Goal: Check status: Check status

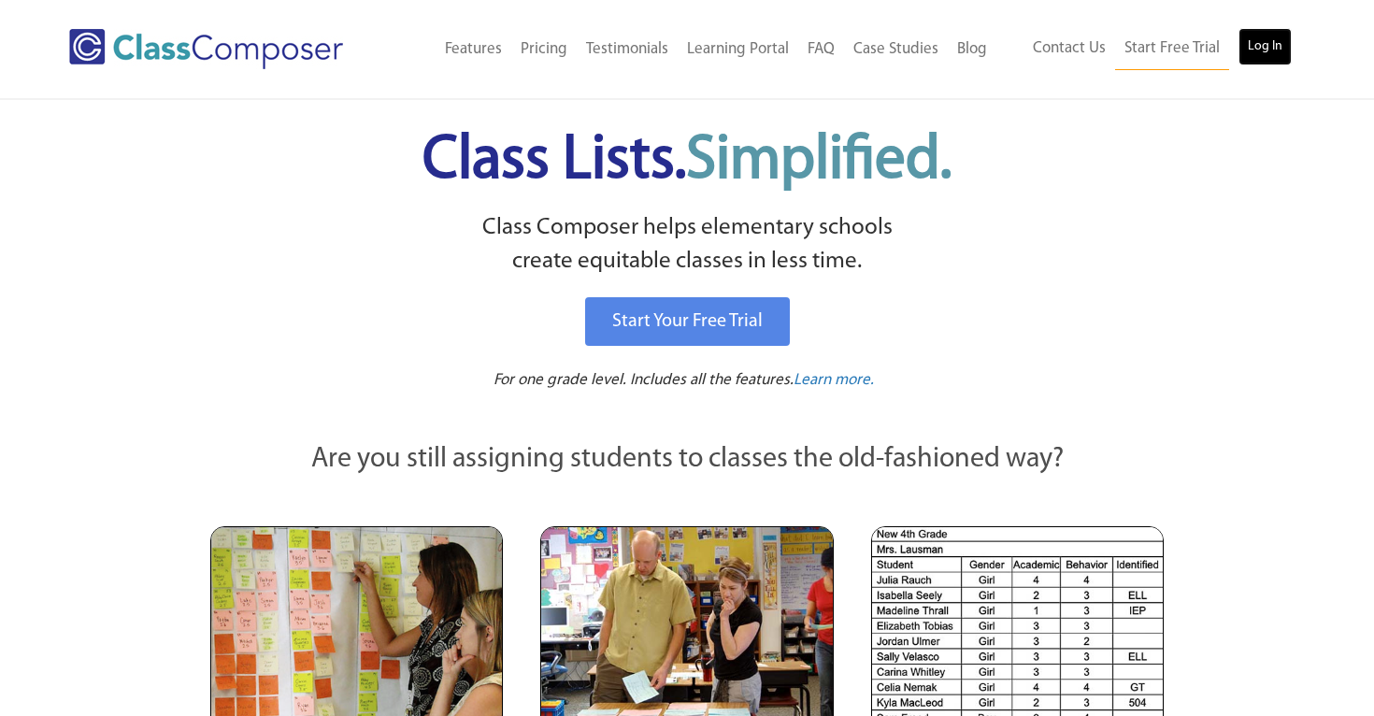
click at [1266, 50] on link "Log In" at bounding box center [1265, 46] width 53 height 37
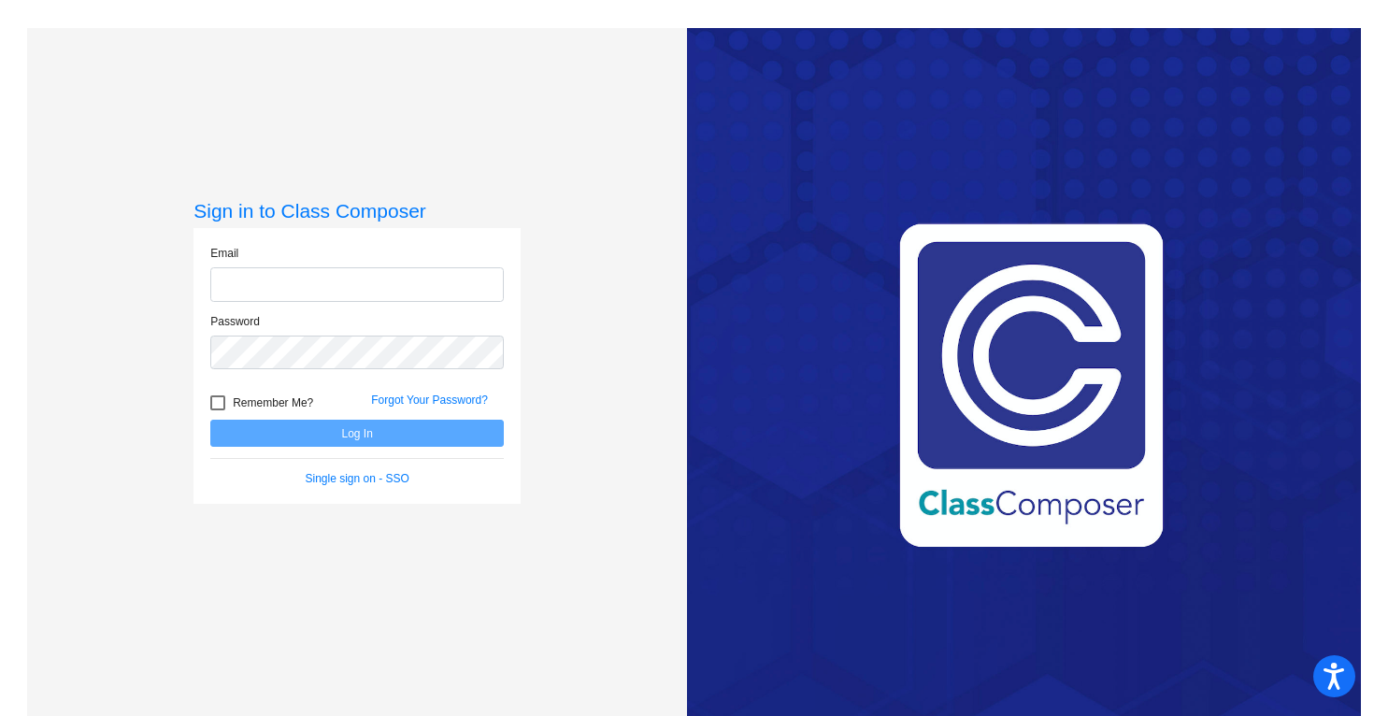
type input "[PERSON_NAME][EMAIL_ADDRESS][PERSON_NAME][DOMAIN_NAME]"
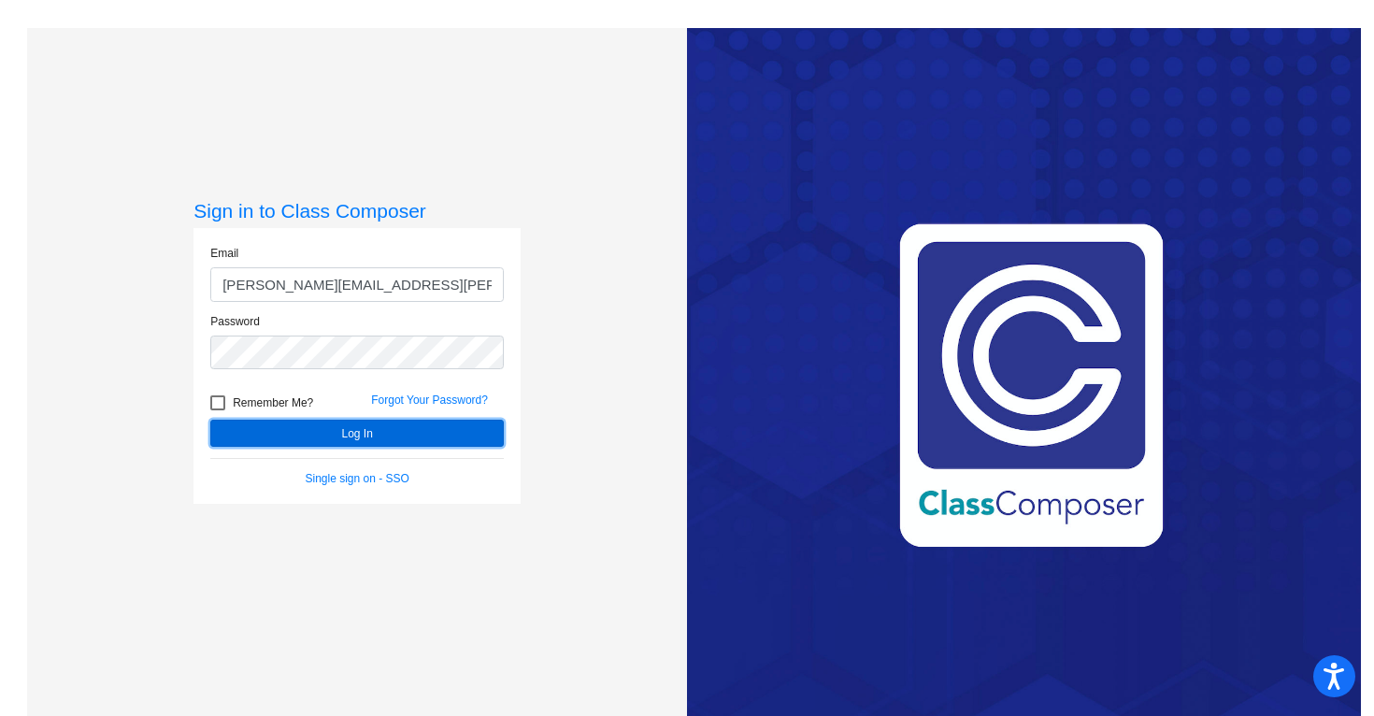
click at [386, 430] on button "Log In" at bounding box center [357, 433] width 294 height 27
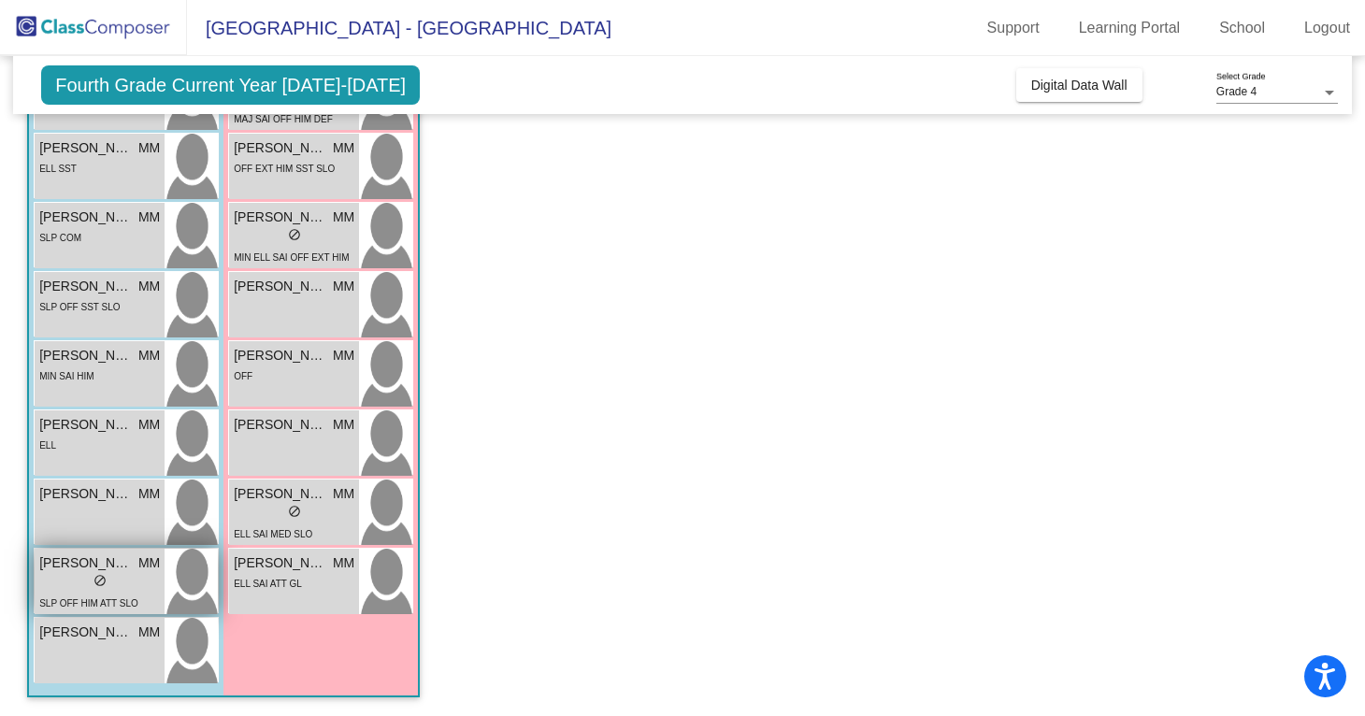
click at [126, 593] on div "SLP OFF HIM ATT SLO" at bounding box center [88, 603] width 99 height 20
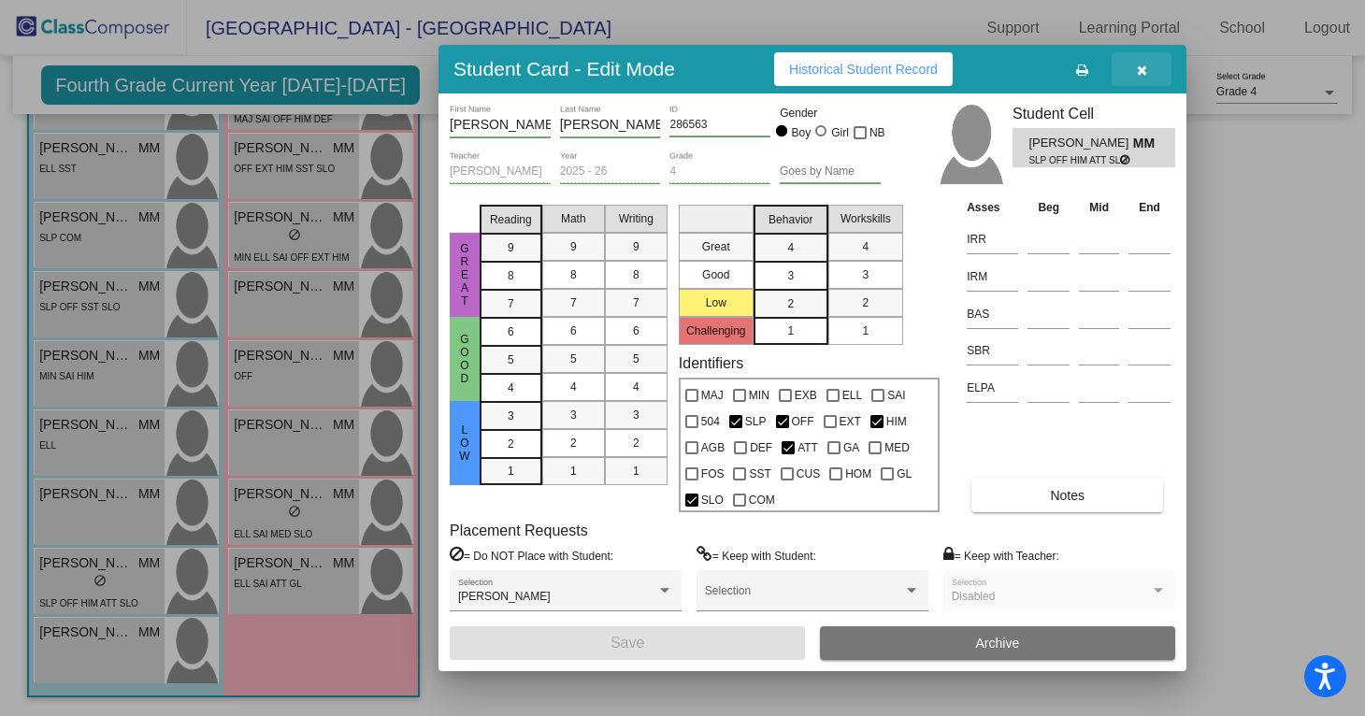
click at [1149, 70] on button "button" at bounding box center [1142, 69] width 60 height 34
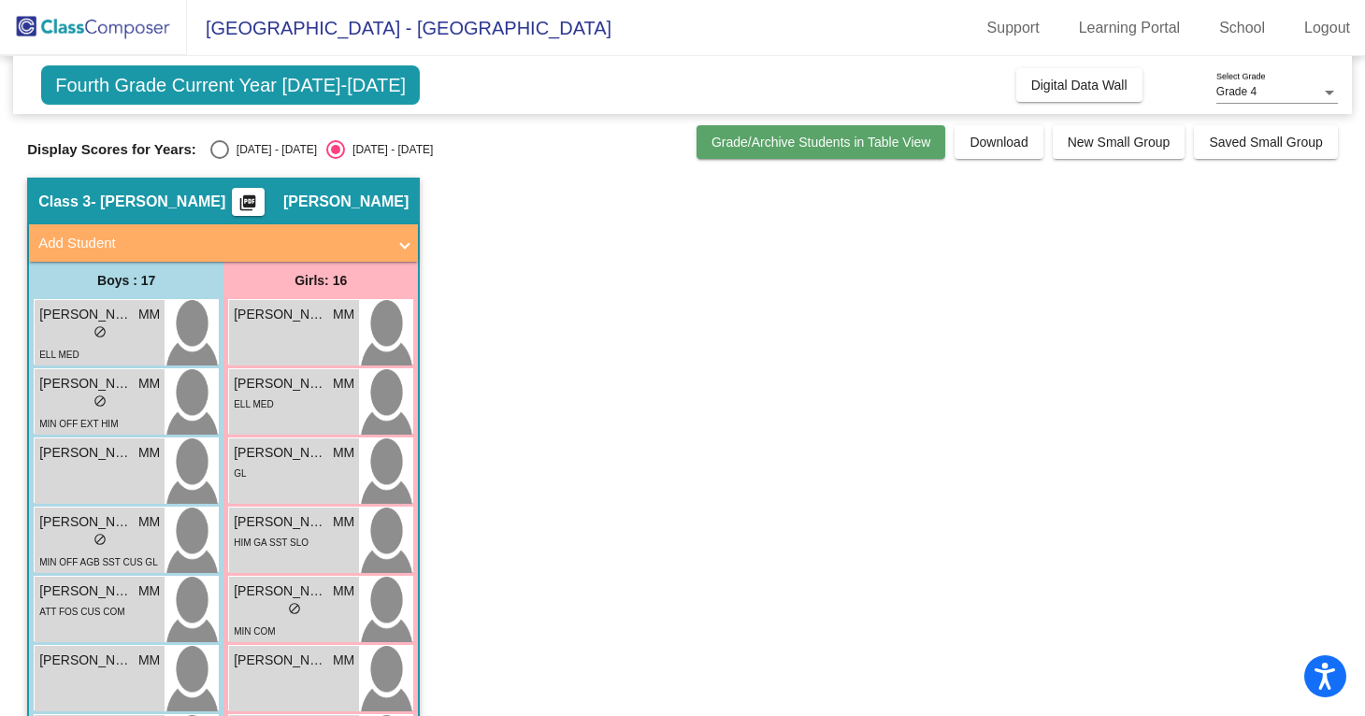
click at [831, 142] on span "Grade/Archive Students in Table View" at bounding box center [822, 142] width 220 height 15
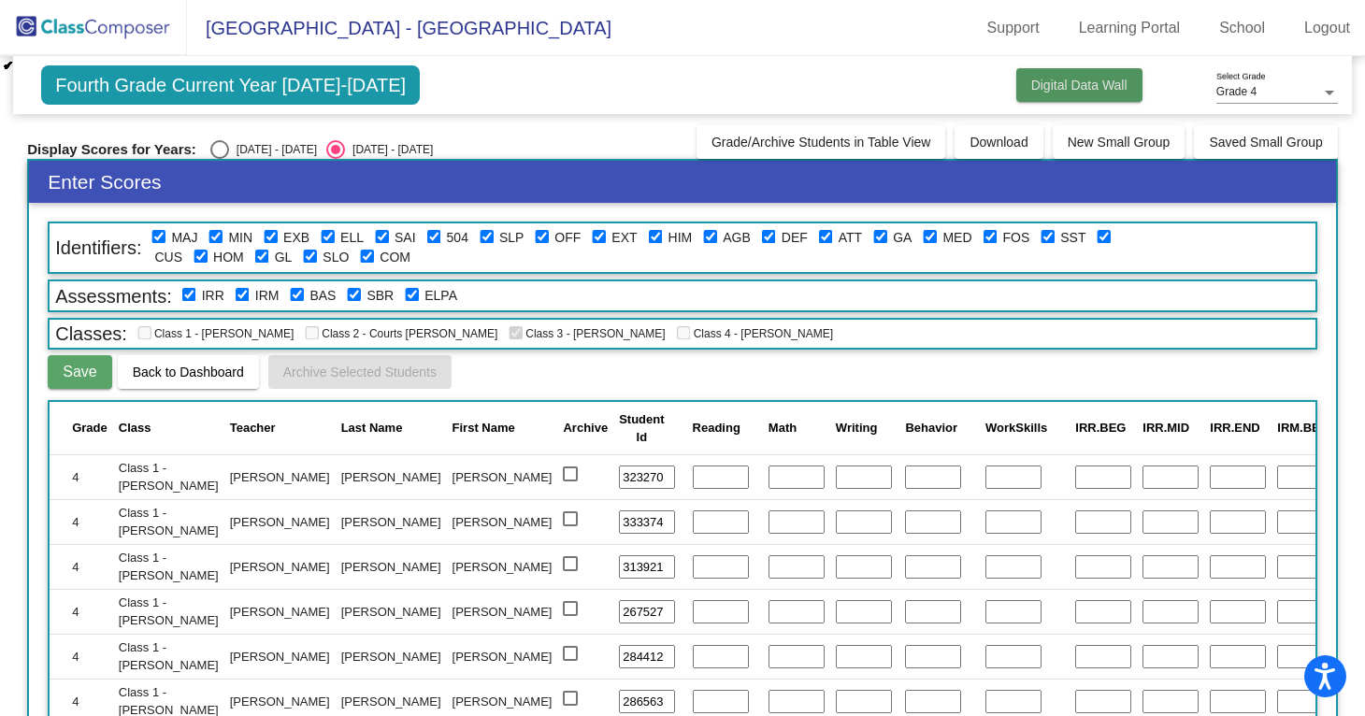
click at [1082, 81] on span "Digital Data Wall" at bounding box center [1079, 85] width 96 height 15
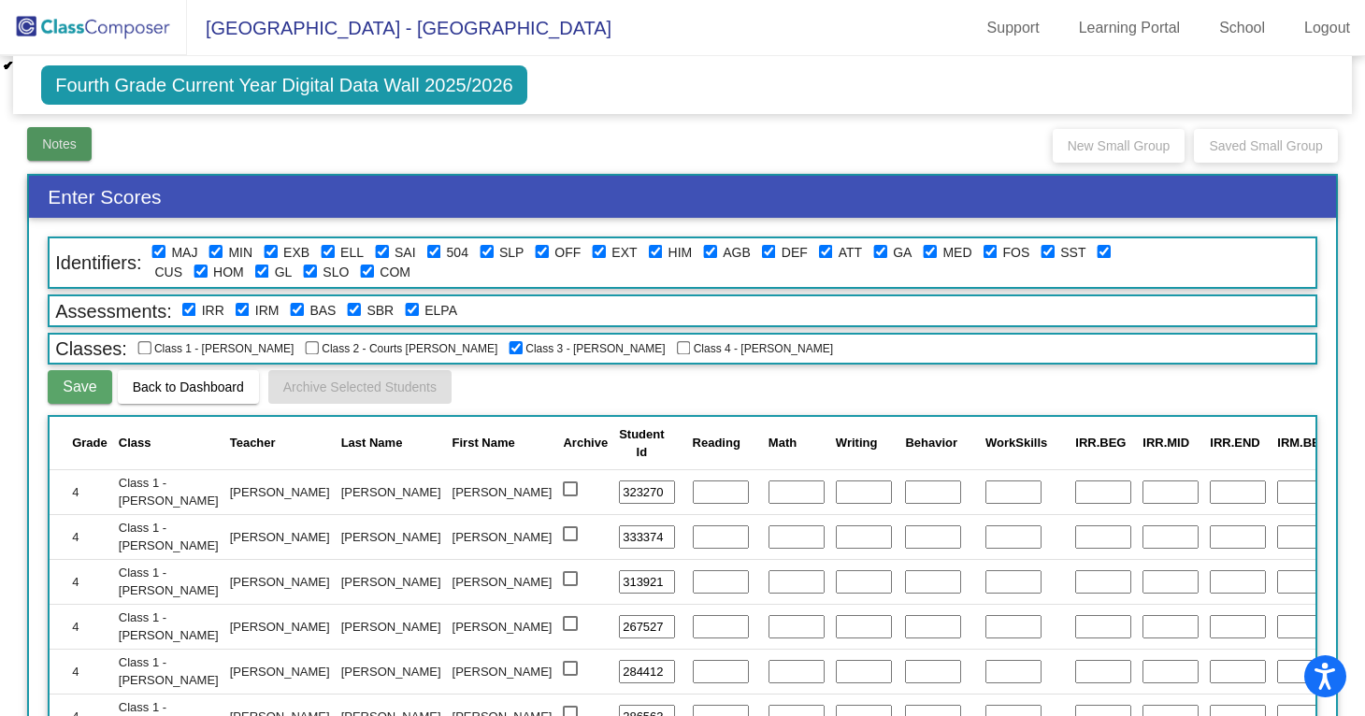
click at [52, 152] on button "Notes" at bounding box center [59, 144] width 65 height 34
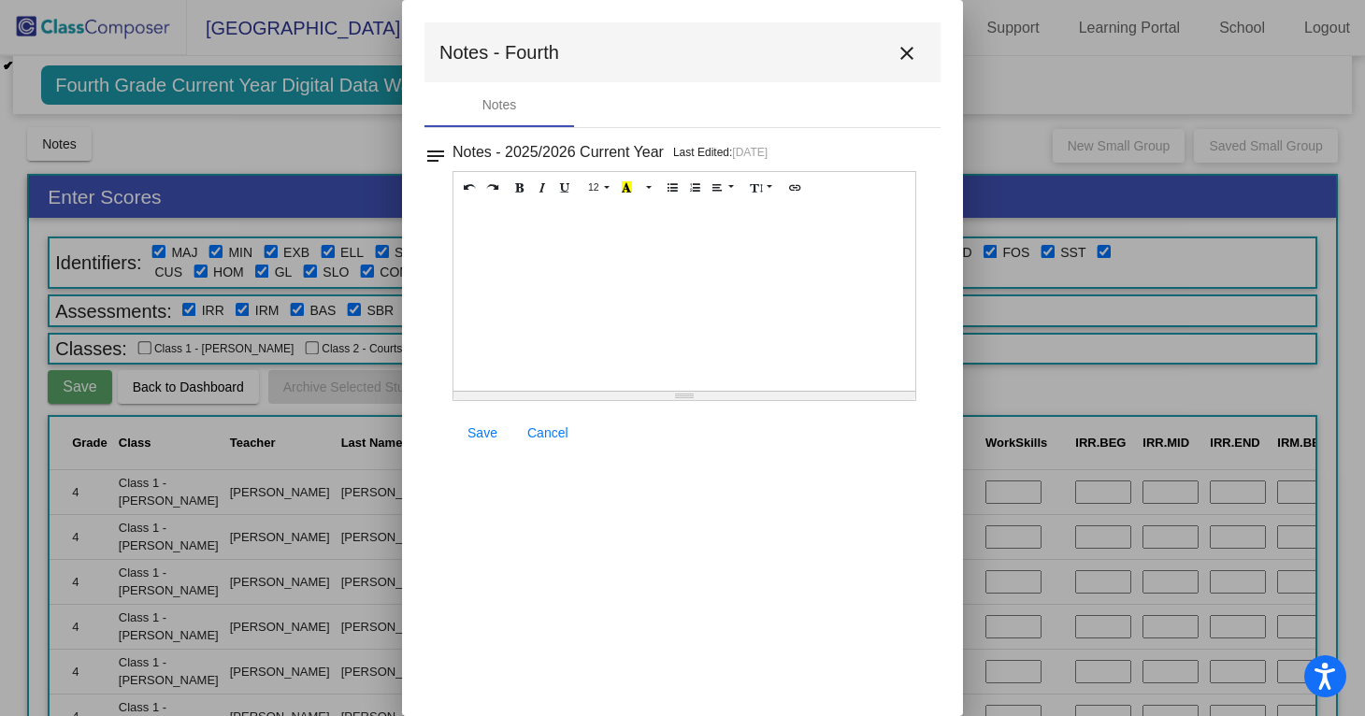
click at [911, 54] on mat-icon "close" at bounding box center [907, 53] width 22 height 22
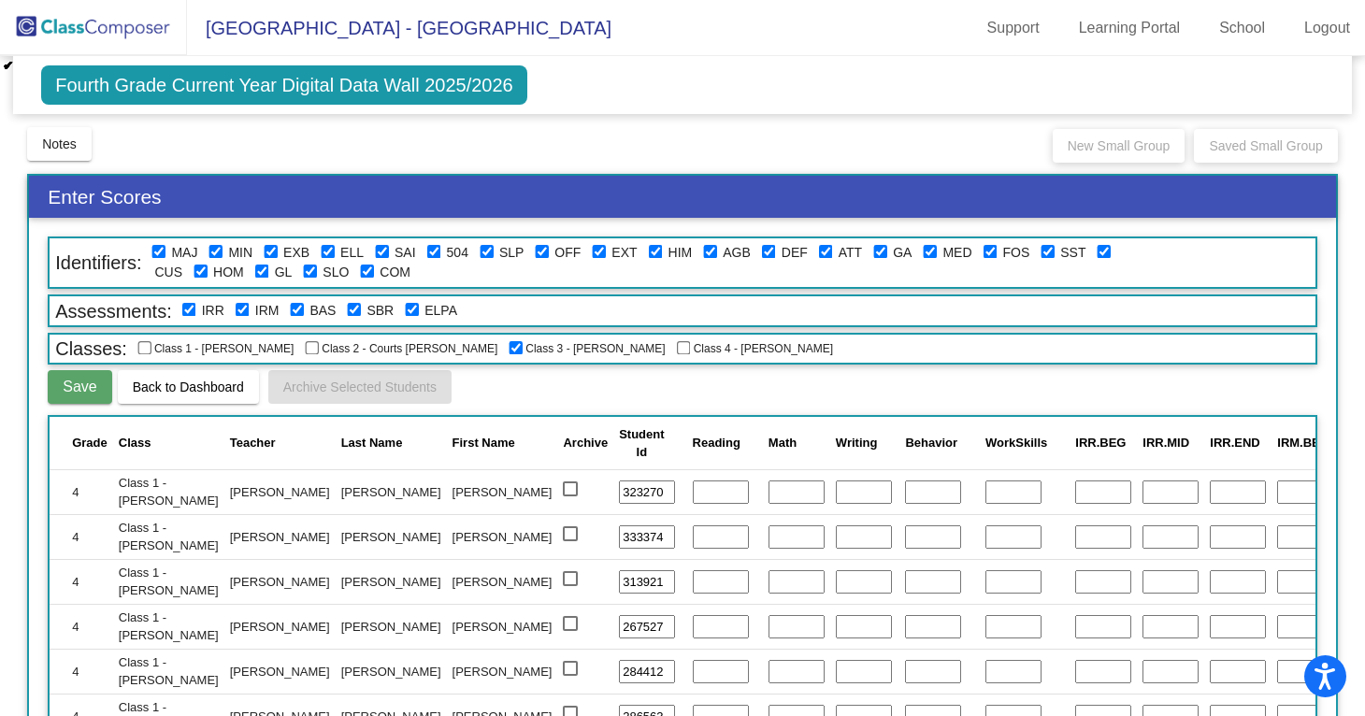
click at [97, 33] on img at bounding box center [93, 27] width 187 height 55
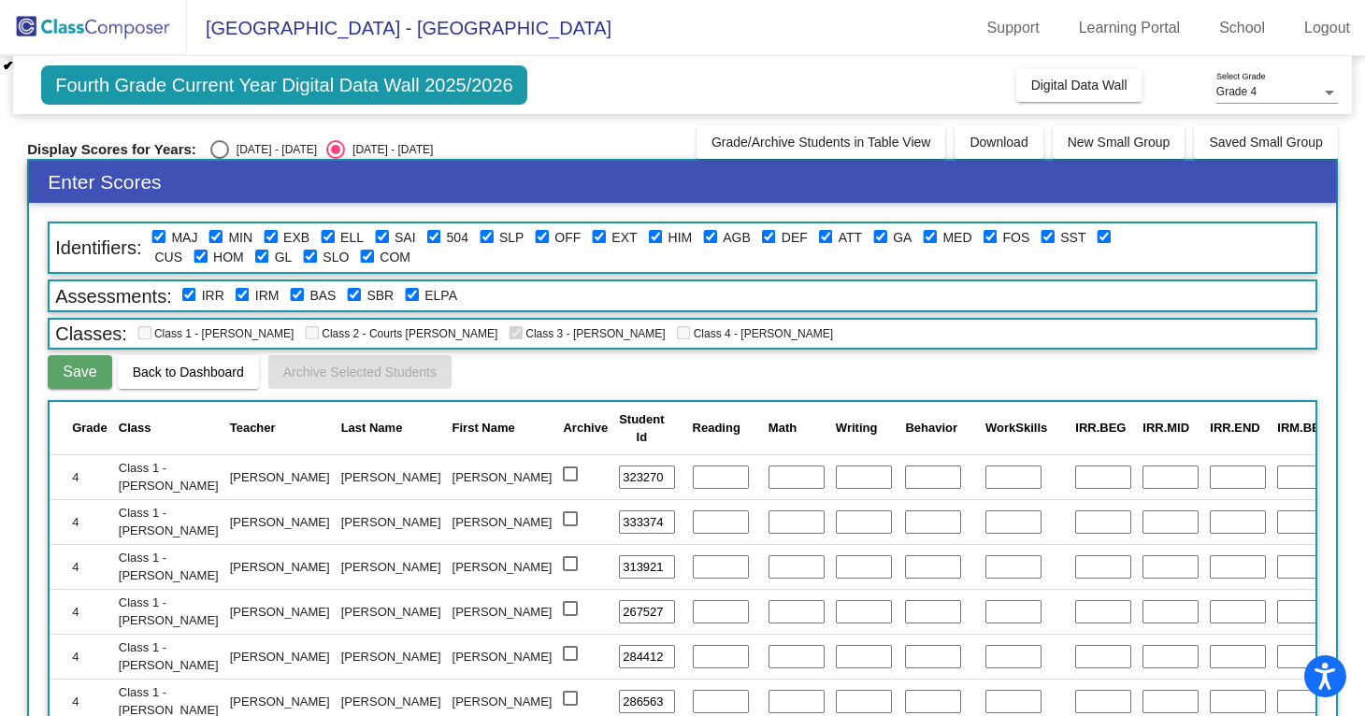
click at [130, 23] on img at bounding box center [93, 27] width 187 height 55
click at [1043, 112] on div "Fourth Grade Current Year Digital Data Wall 2025/2026 Add, Move, or Retain Stud…" at bounding box center [682, 85] width 1339 height 58
click at [1067, 78] on span "Digital Data Wall" at bounding box center [1079, 85] width 96 height 15
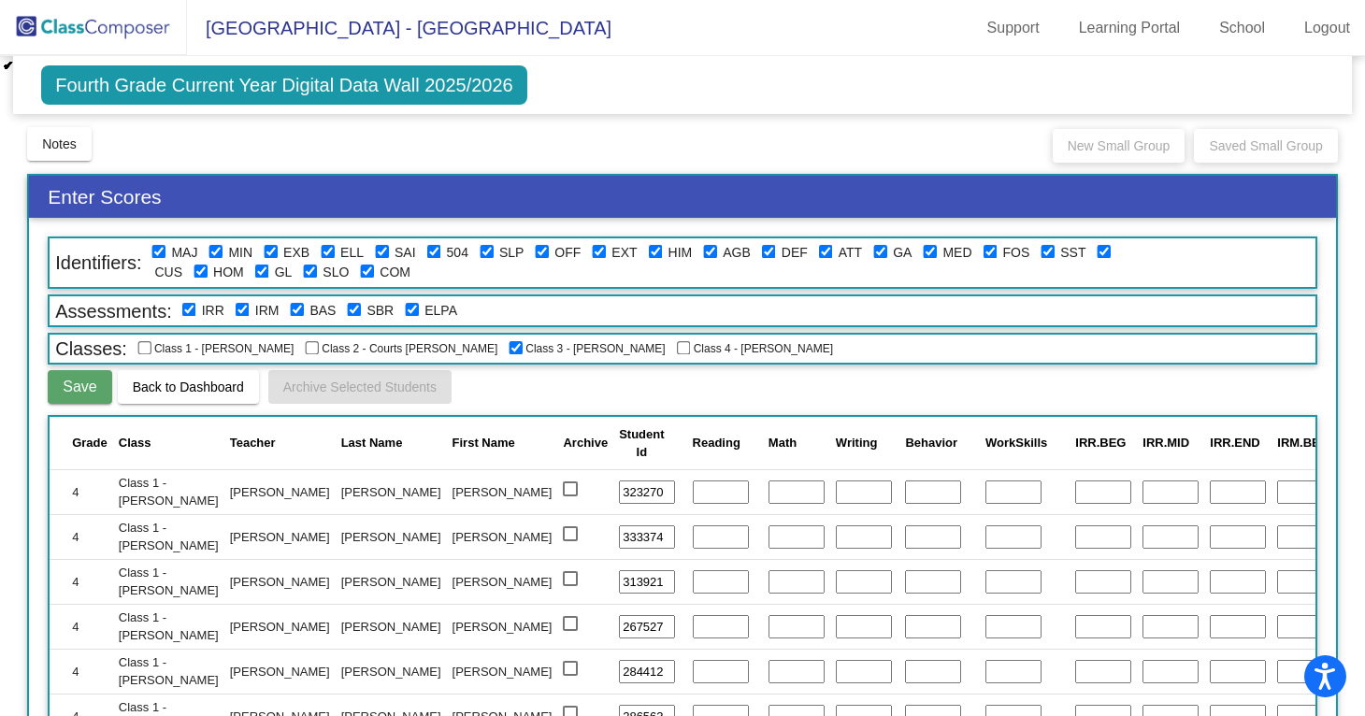
click at [239, 69] on span "Fourth Grade Current Year Digital Data Wall 2025/2026" at bounding box center [284, 84] width 486 height 39
click at [192, 36] on span "[GEOGRAPHIC_DATA] - [GEOGRAPHIC_DATA]" at bounding box center [399, 28] width 424 height 30
click at [131, 33] on img at bounding box center [93, 27] width 187 height 55
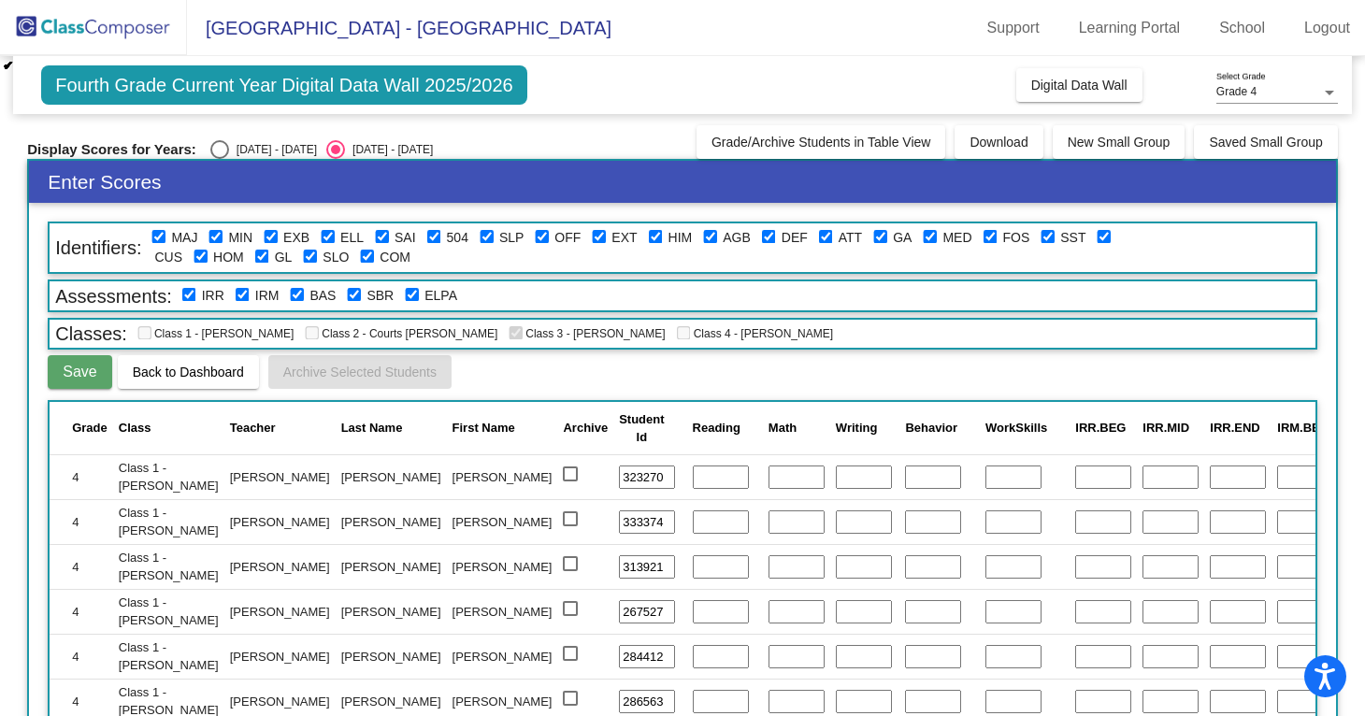
click at [131, 33] on img at bounding box center [93, 27] width 187 height 55
click at [1097, 29] on link "Learning Portal" at bounding box center [1130, 28] width 132 height 30
click at [208, 77] on span "Fourth Grade Current Year Digital Data Wall 2025/2026" at bounding box center [284, 84] width 486 height 39
click at [211, 147] on div "Select an option" at bounding box center [219, 149] width 19 height 19
click at [219, 159] on input "[DATE] - [DATE]" at bounding box center [219, 159] width 1 height 1
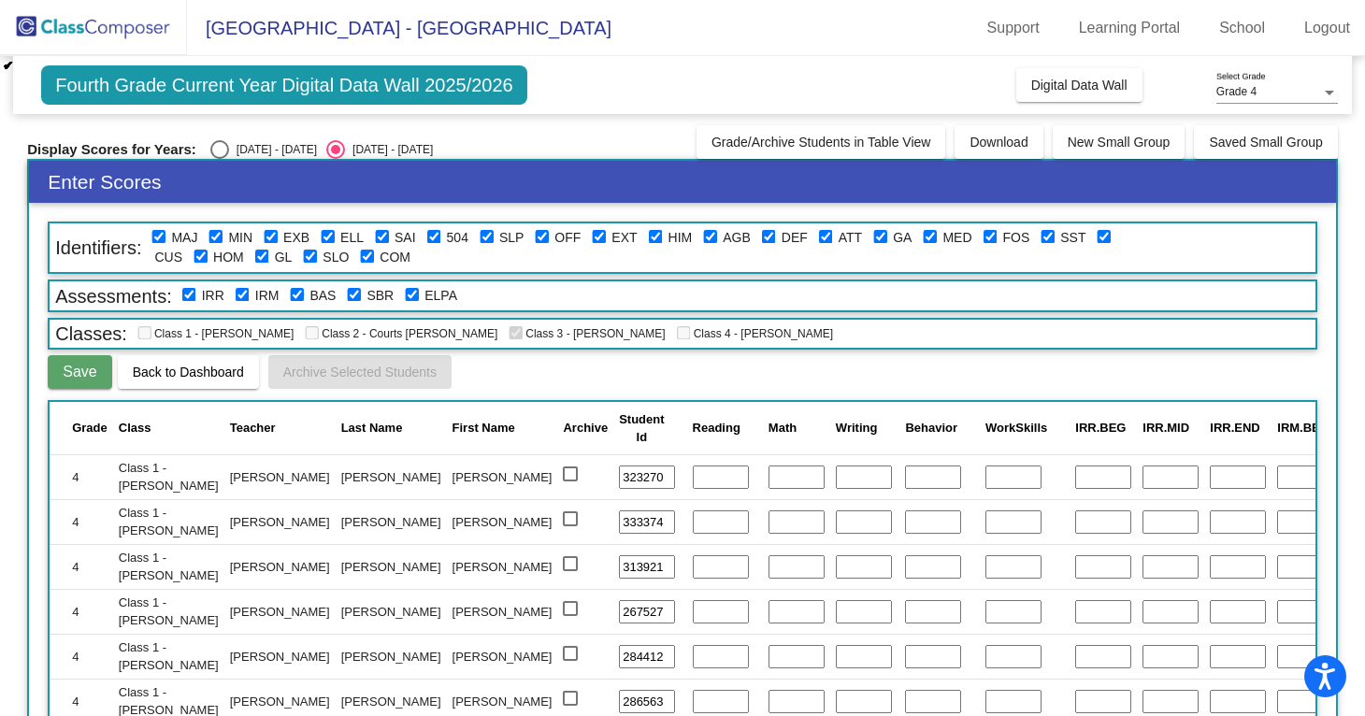
radio input "true"
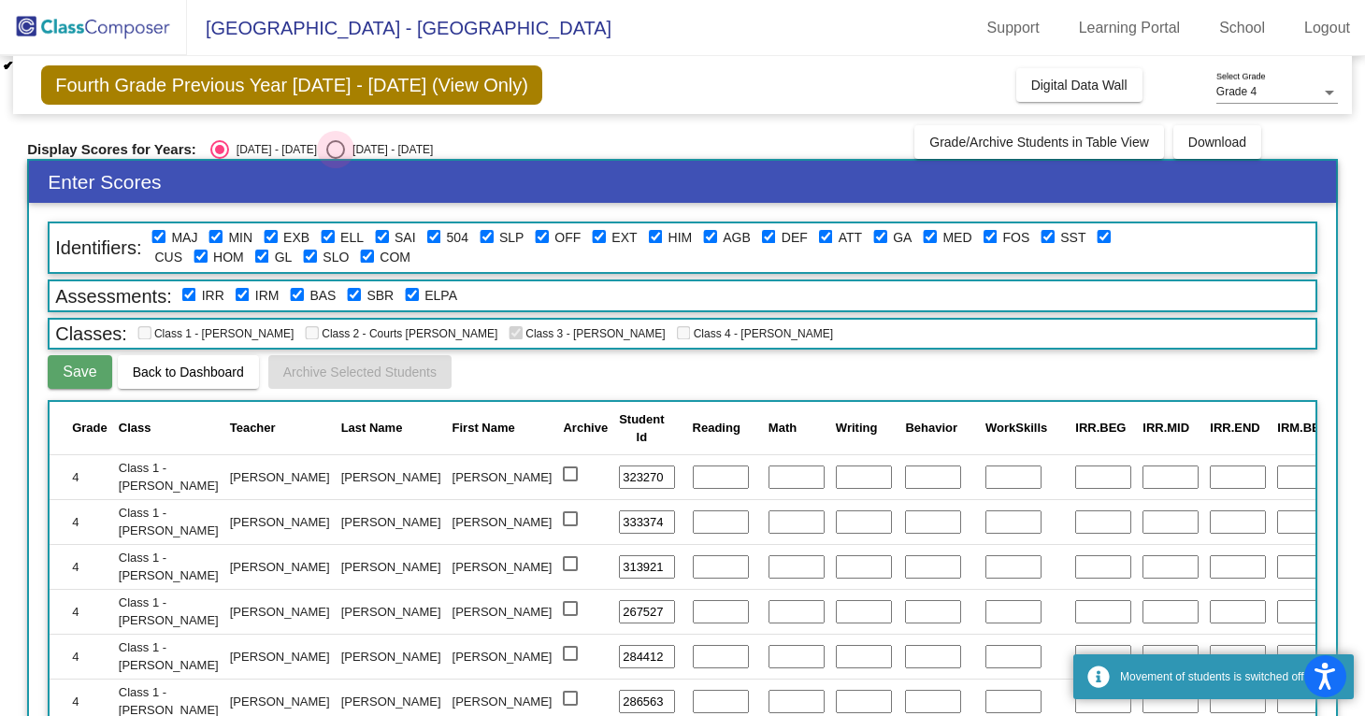
click at [326, 148] on div "Select an option" at bounding box center [335, 149] width 19 height 19
click at [335, 159] on input "[DATE] - [DATE]" at bounding box center [335, 159] width 1 height 1
radio input "true"
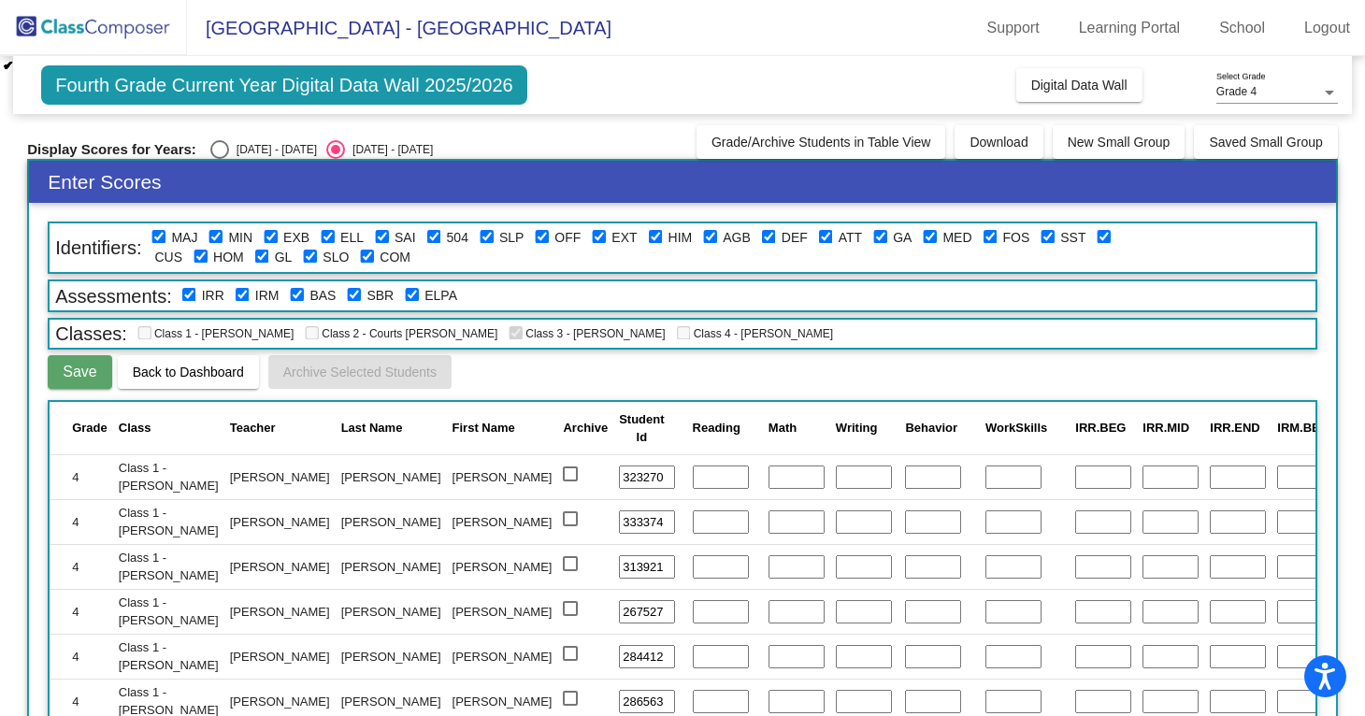
click at [353, 29] on span "[GEOGRAPHIC_DATA] - [GEOGRAPHIC_DATA]" at bounding box center [399, 28] width 424 height 30
click at [476, 86] on span "Fourth Grade Current Year Digital Data Wall 2025/2026" at bounding box center [284, 84] width 486 height 39
click at [109, 23] on img at bounding box center [93, 27] width 187 height 55
click at [183, 374] on span "Back to Dashboard" at bounding box center [188, 372] width 111 height 15
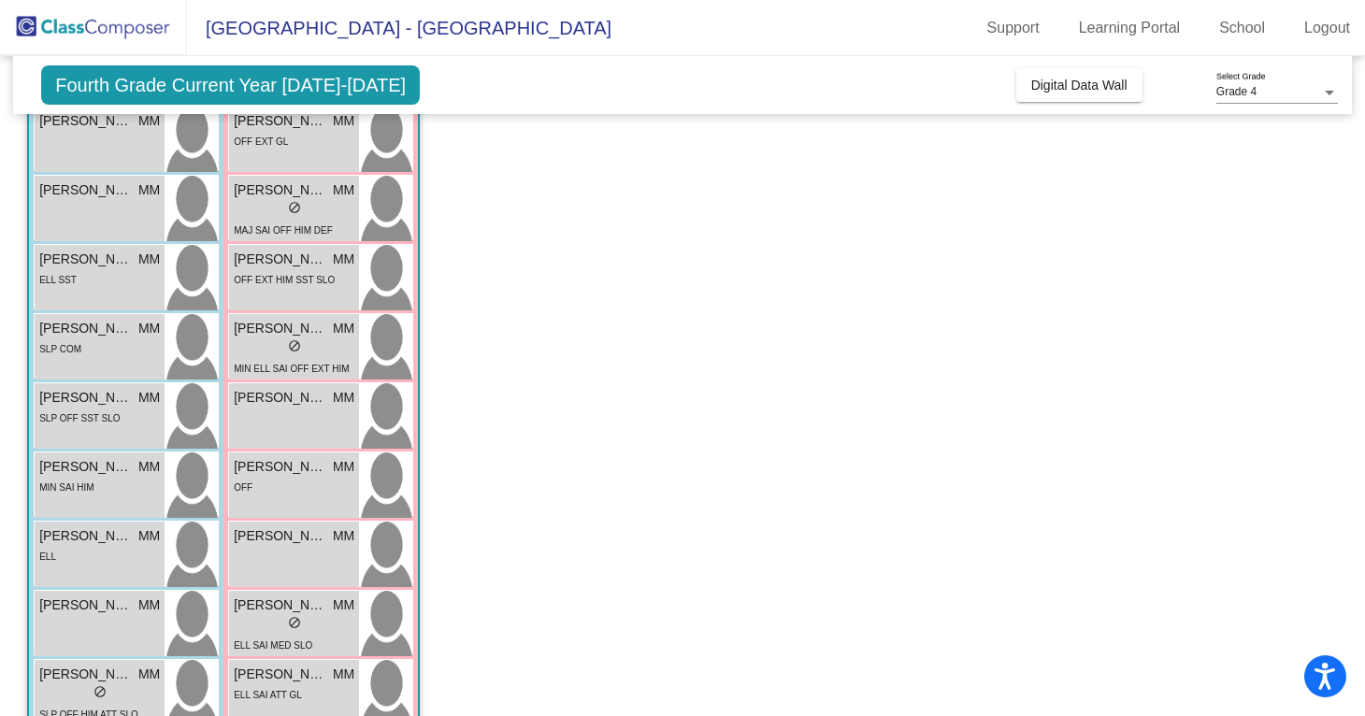
scroll to position [789, 0]
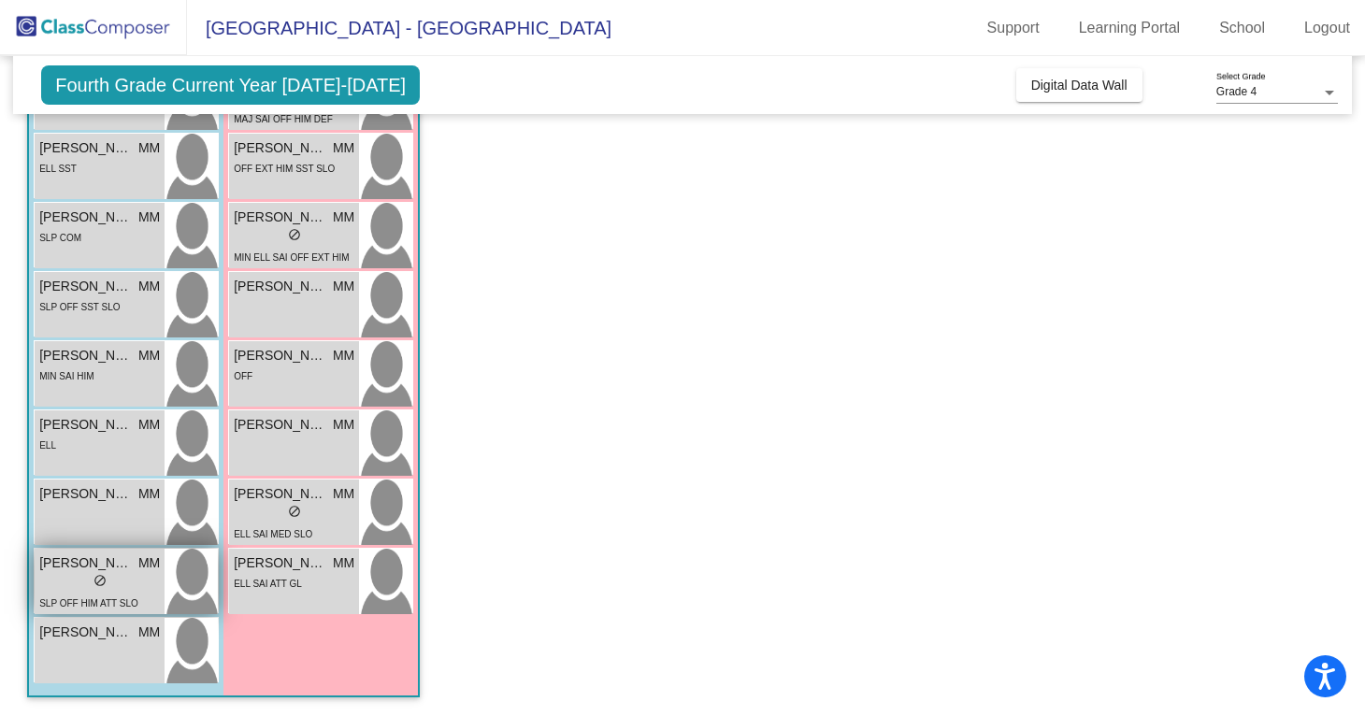
click at [160, 577] on div "Matthew Lara MM lock do_not_disturb_alt SLP OFF HIM ATT SLO" at bounding box center [100, 581] width 130 height 65
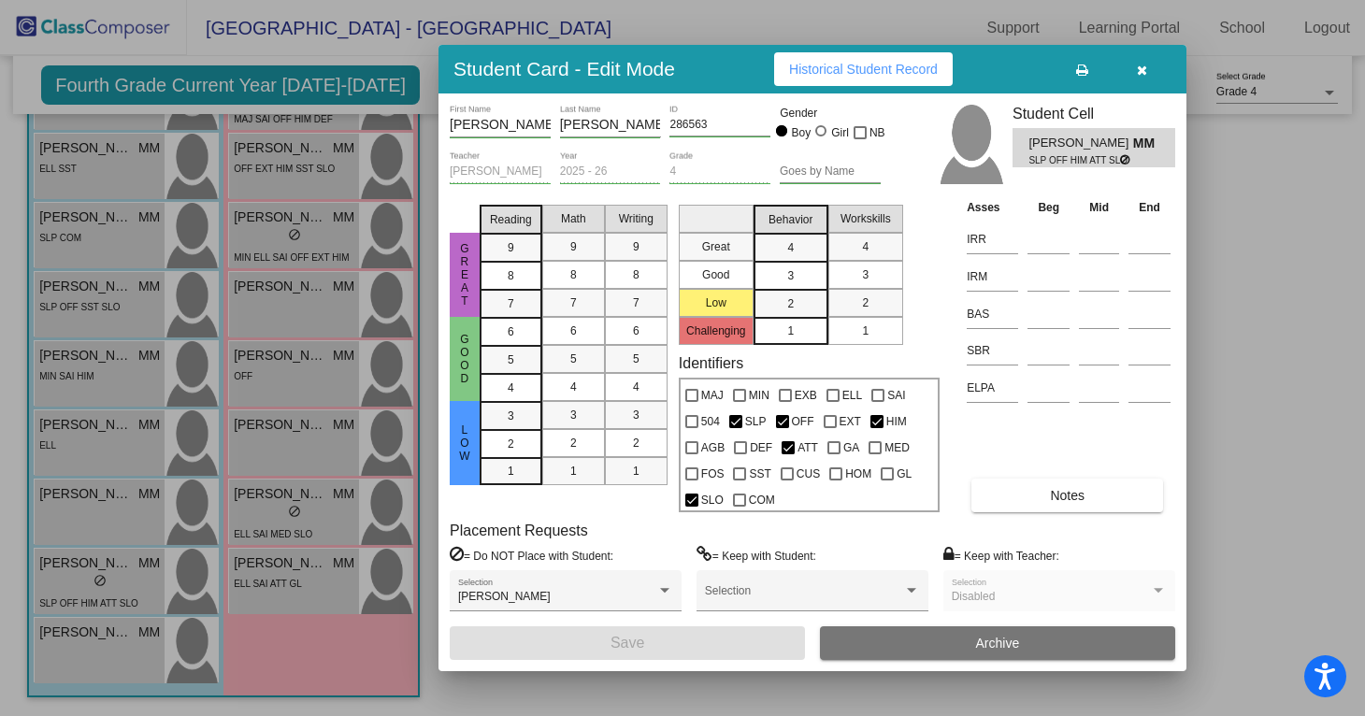
click at [855, 82] on button "Historical Student Record" at bounding box center [863, 69] width 179 height 34
click at [1142, 74] on icon "button" at bounding box center [1142, 70] width 10 height 13
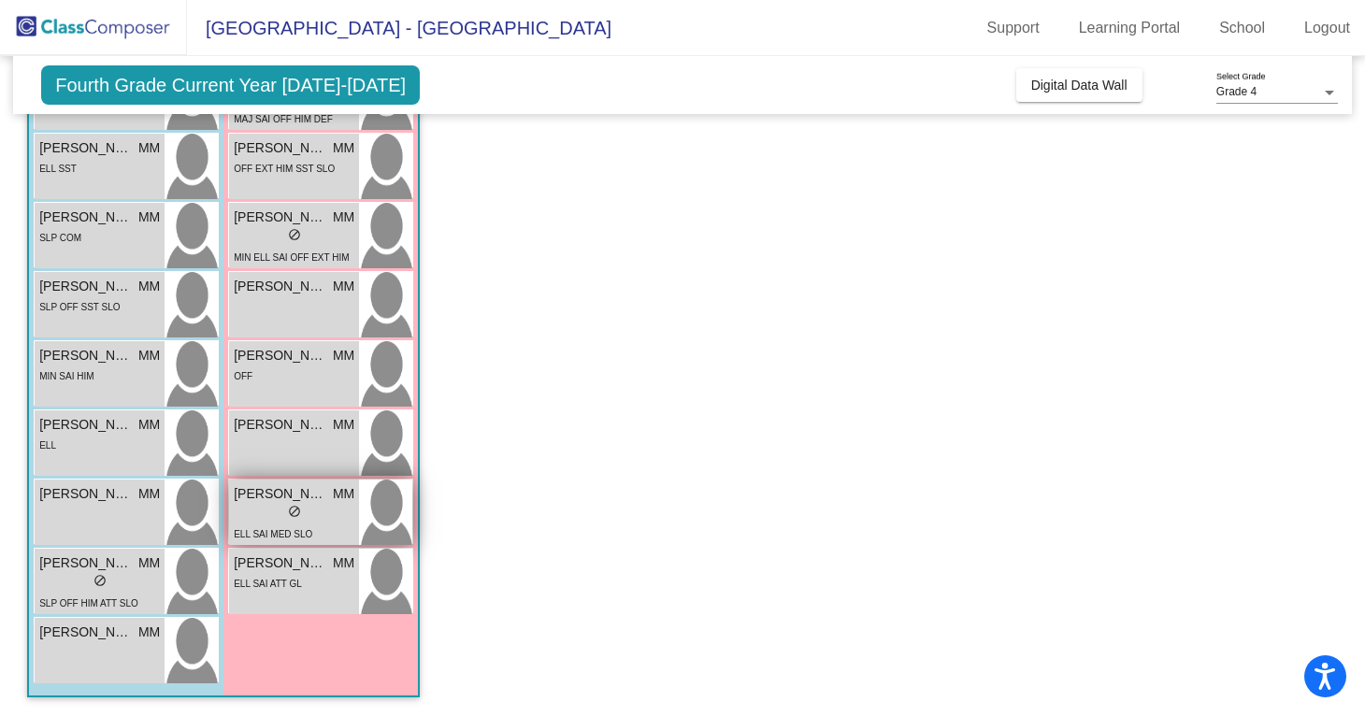
click at [354, 509] on div "Scarlett Mejia MM lock do_not_disturb_alt ELL SAI MED SLO" at bounding box center [294, 512] width 130 height 65
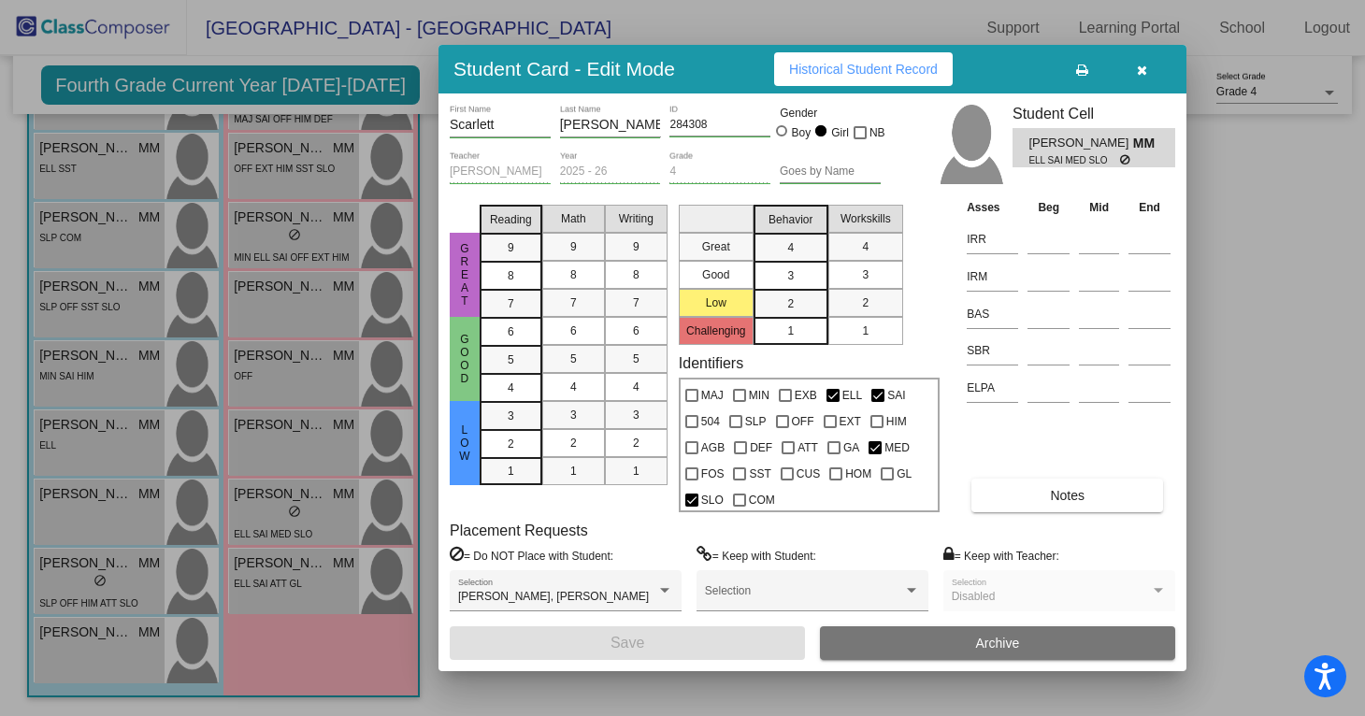
click at [872, 63] on span "Historical Student Record" at bounding box center [863, 69] width 149 height 15
click at [1144, 75] on icon "button" at bounding box center [1142, 70] width 10 height 13
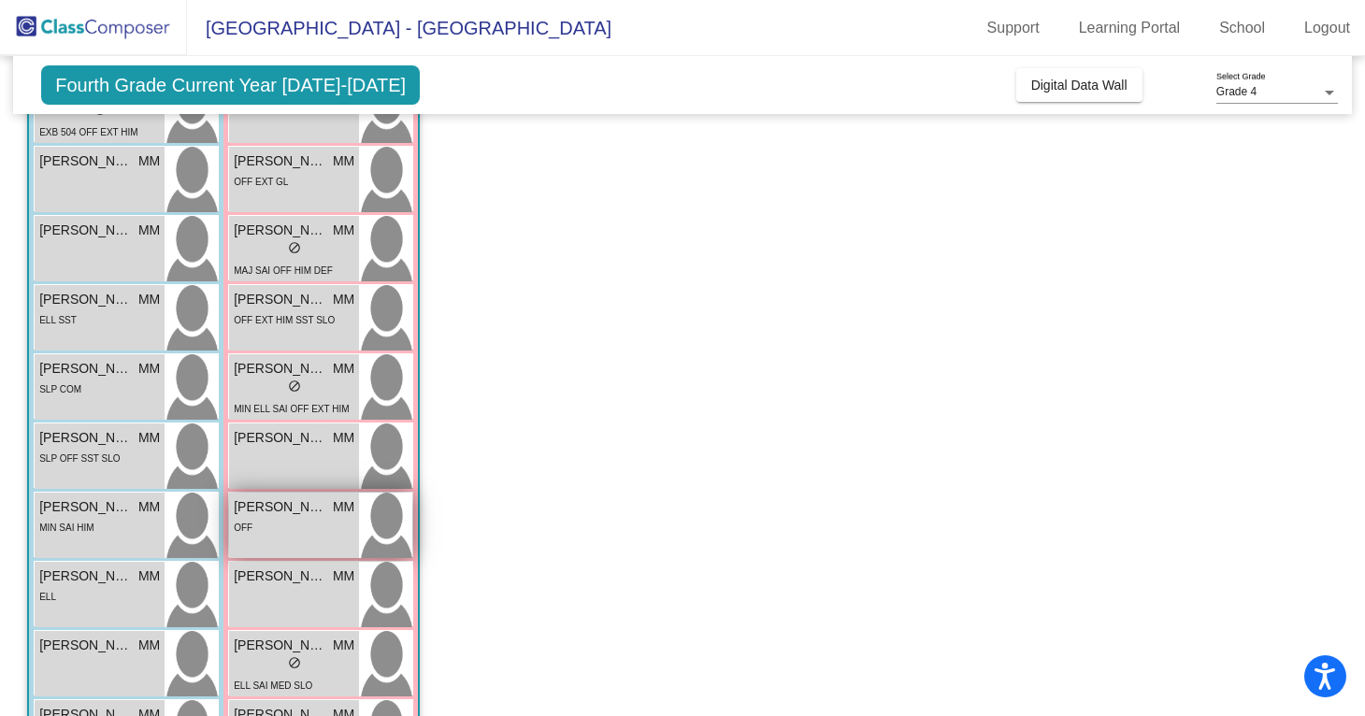
scroll to position [618, 0]
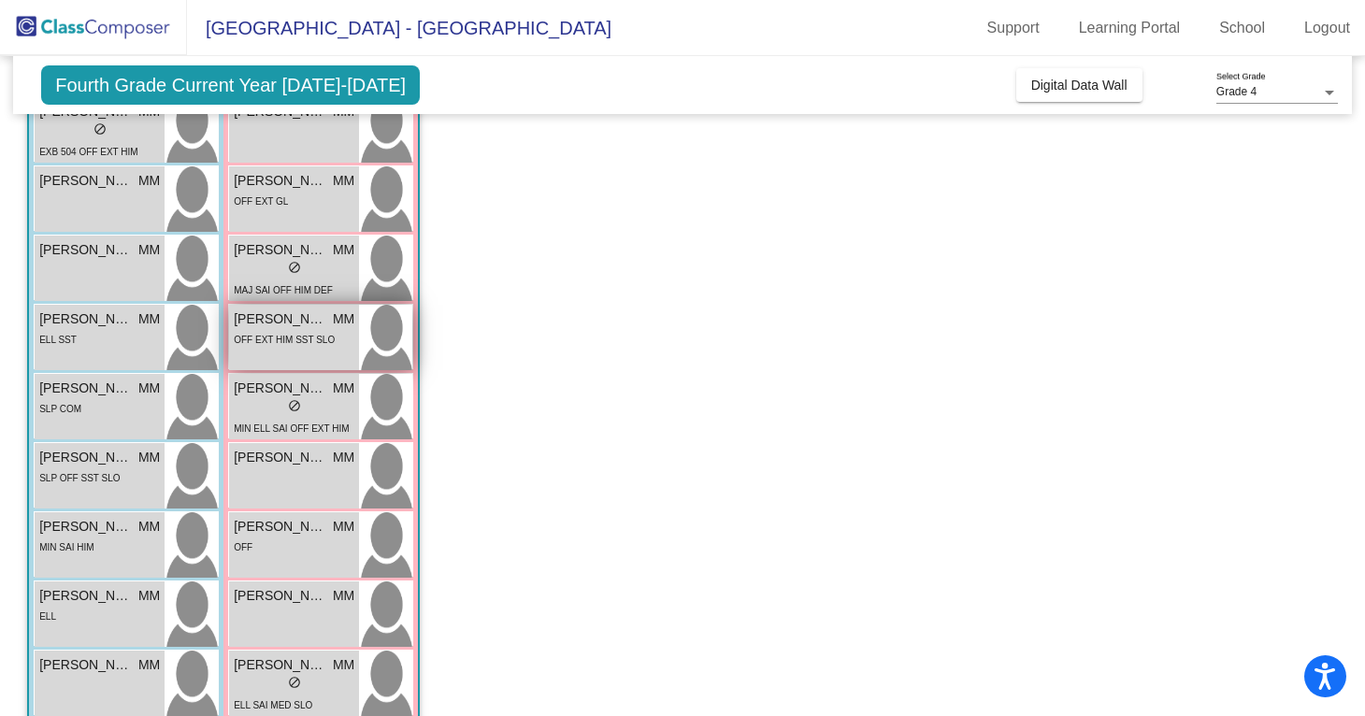
click at [313, 322] on span "[PERSON_NAME]" at bounding box center [280, 319] width 93 height 20
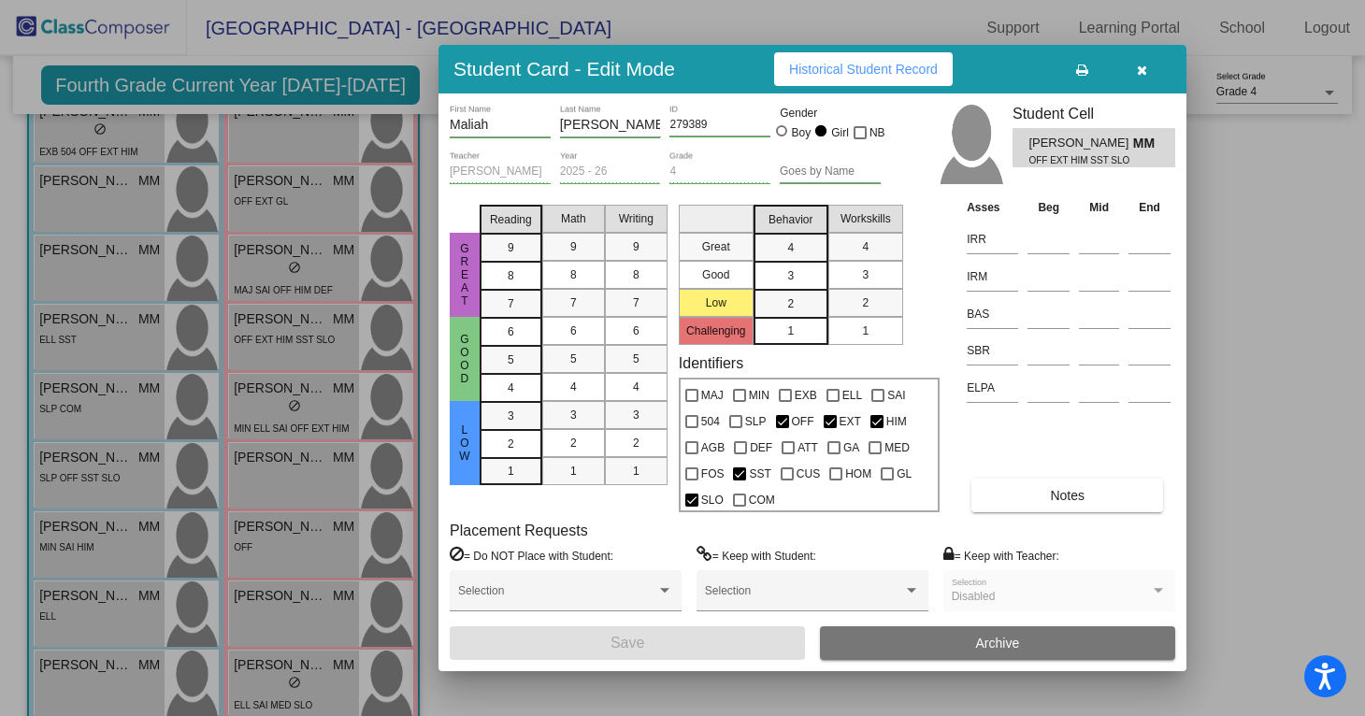
click at [901, 79] on button "Historical Student Record" at bounding box center [863, 69] width 179 height 34
click at [1142, 70] on icon "button" at bounding box center [1142, 70] width 10 height 13
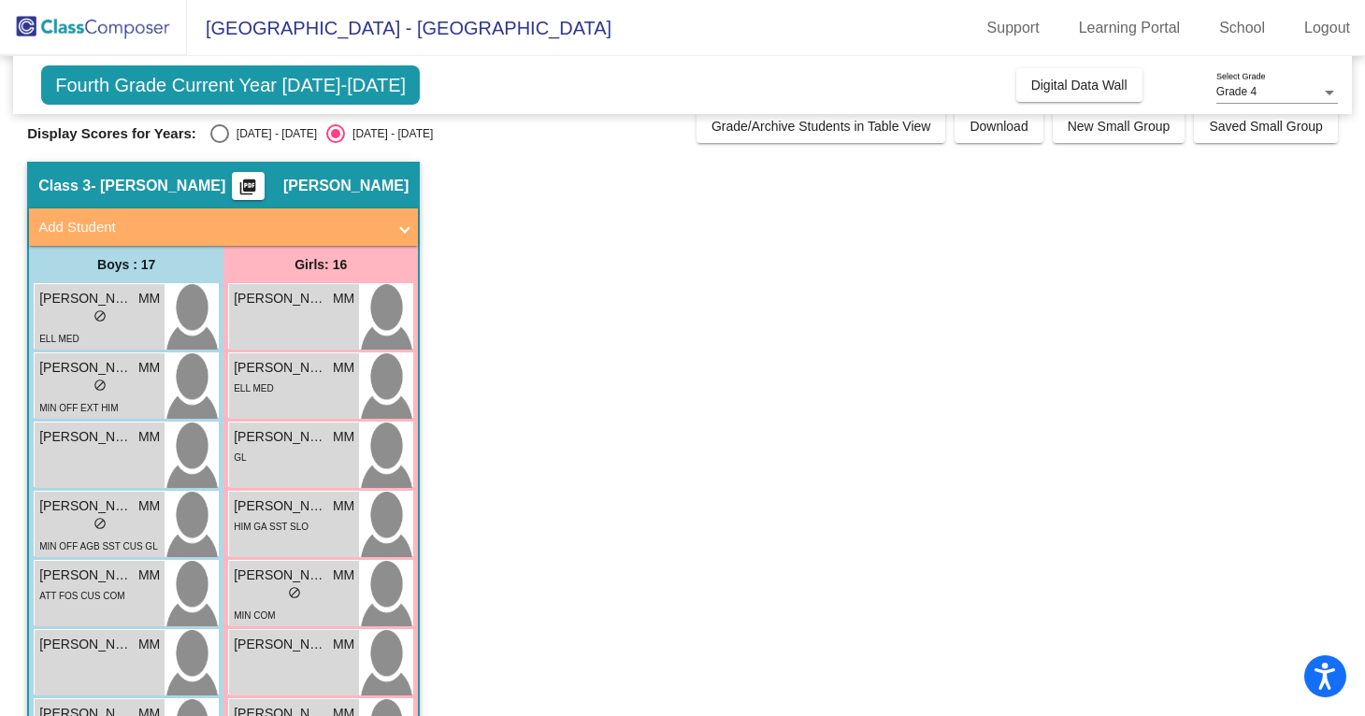
scroll to position [35, 0]
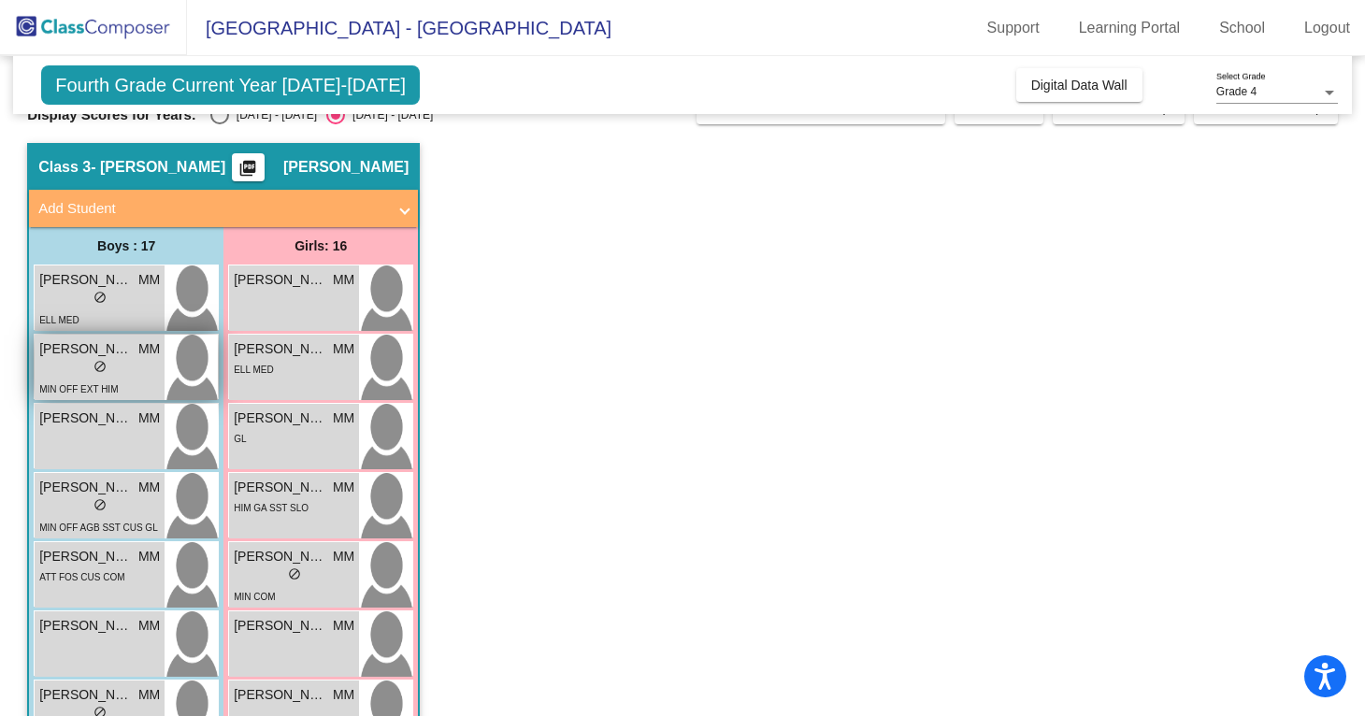
click at [140, 356] on span "MM" at bounding box center [149, 349] width 22 height 20
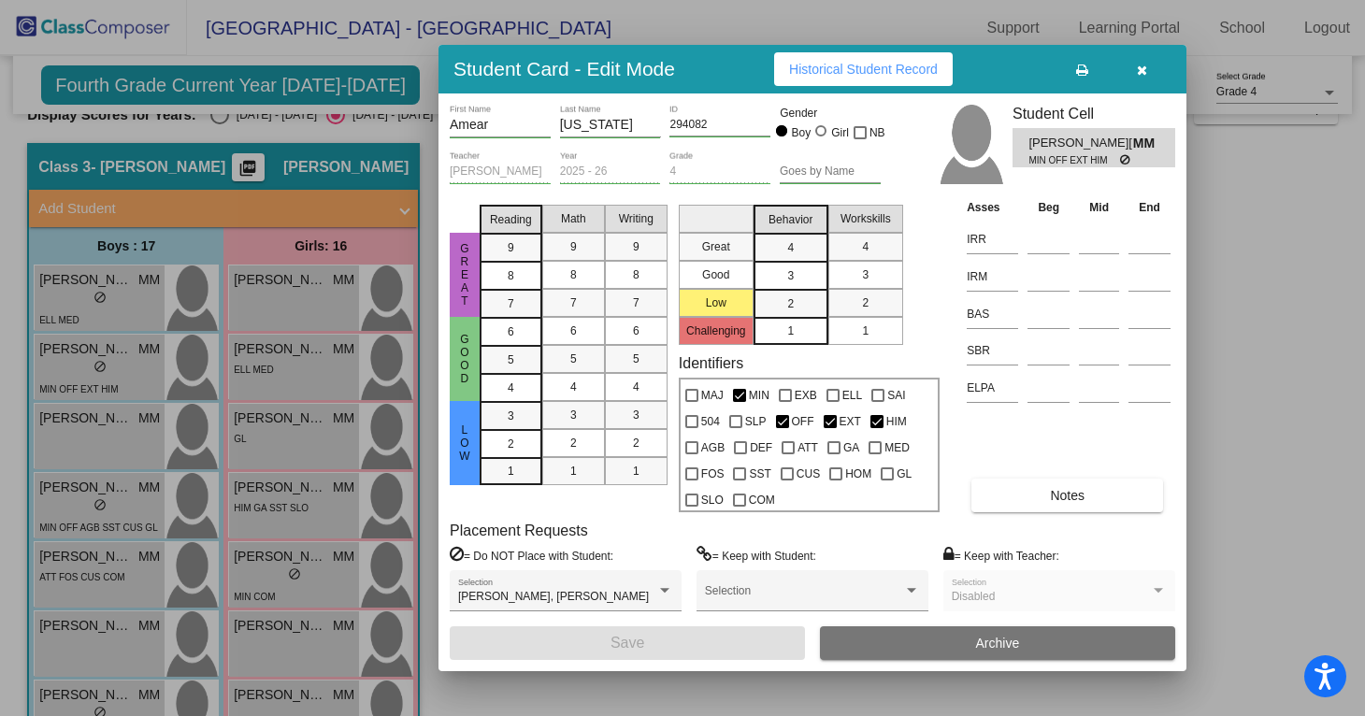
click at [914, 67] on span "Historical Student Record" at bounding box center [863, 69] width 149 height 15
click at [1146, 65] on icon "button" at bounding box center [1142, 70] width 10 height 13
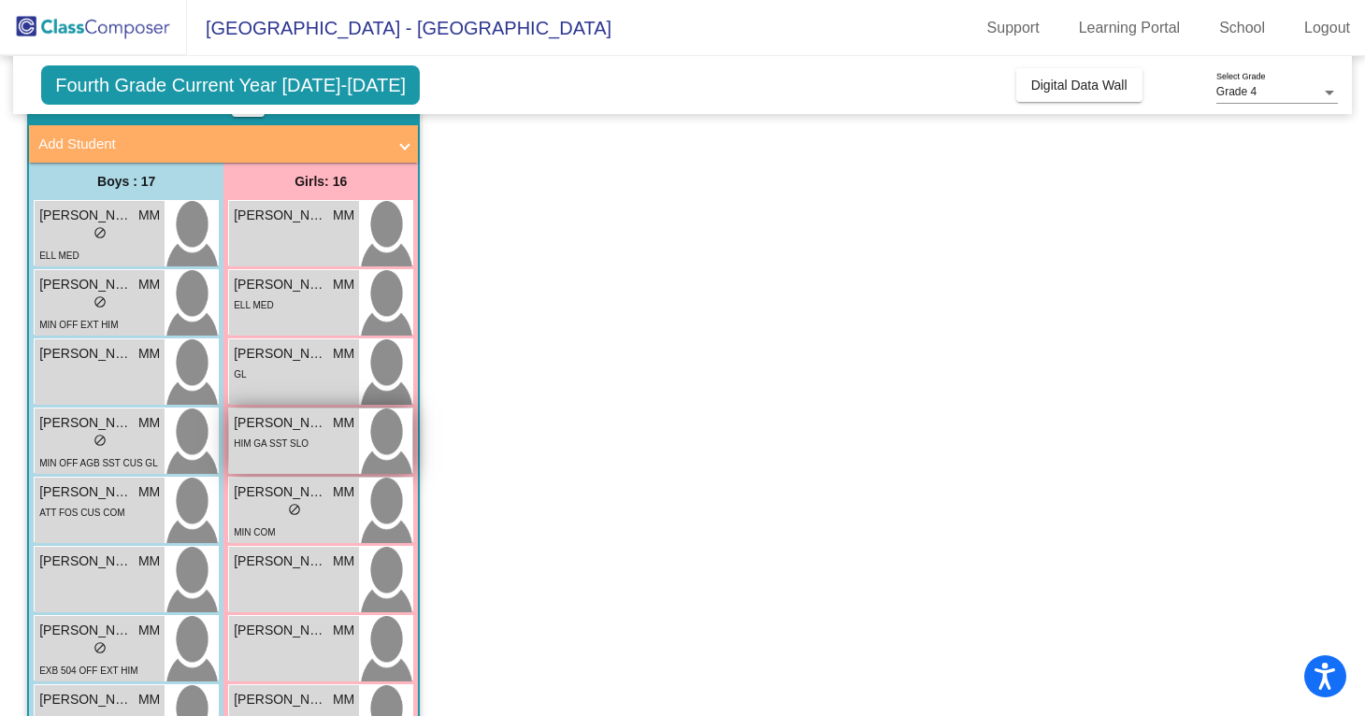
scroll to position [103, 0]
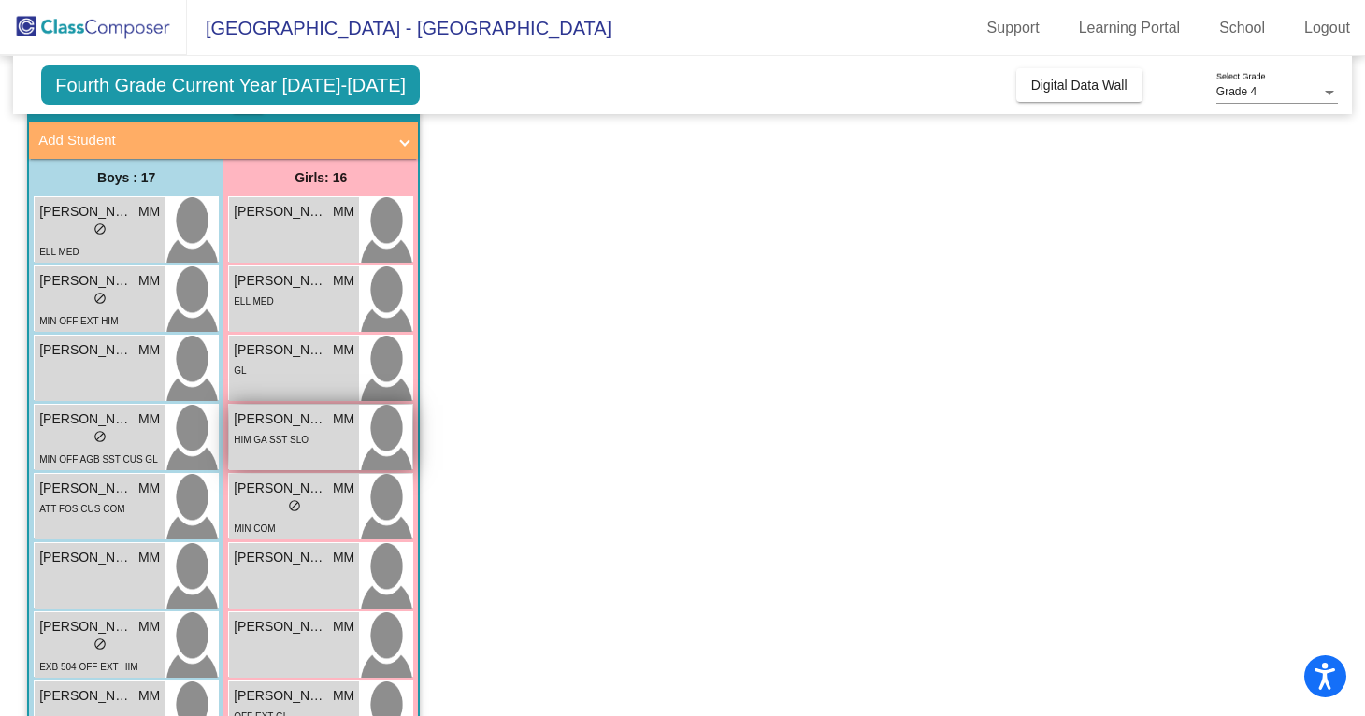
click at [319, 467] on div "Emma Galindo-Sandoval MM lock do_not_disturb_alt HIM GA SST SLO" at bounding box center [294, 437] width 130 height 65
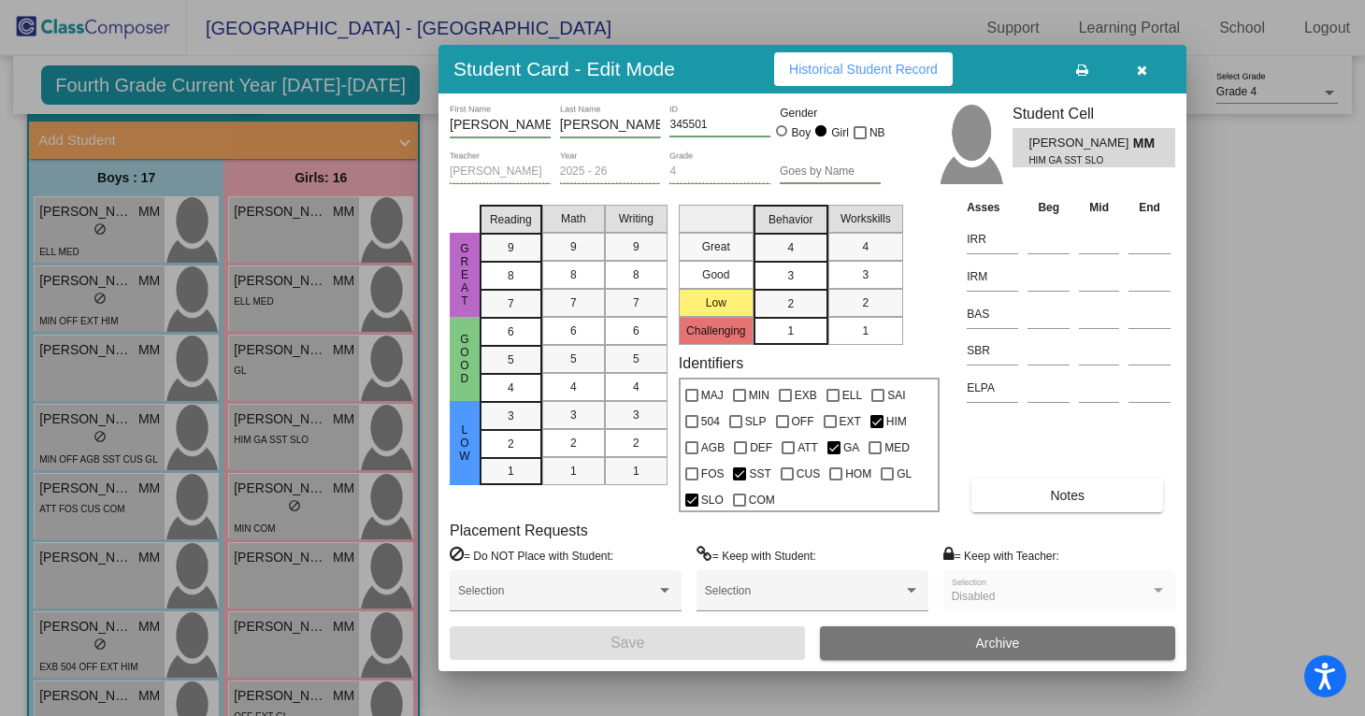
click at [890, 78] on button "Historical Student Record" at bounding box center [863, 69] width 179 height 34
click at [1145, 72] on icon "button" at bounding box center [1142, 70] width 10 height 13
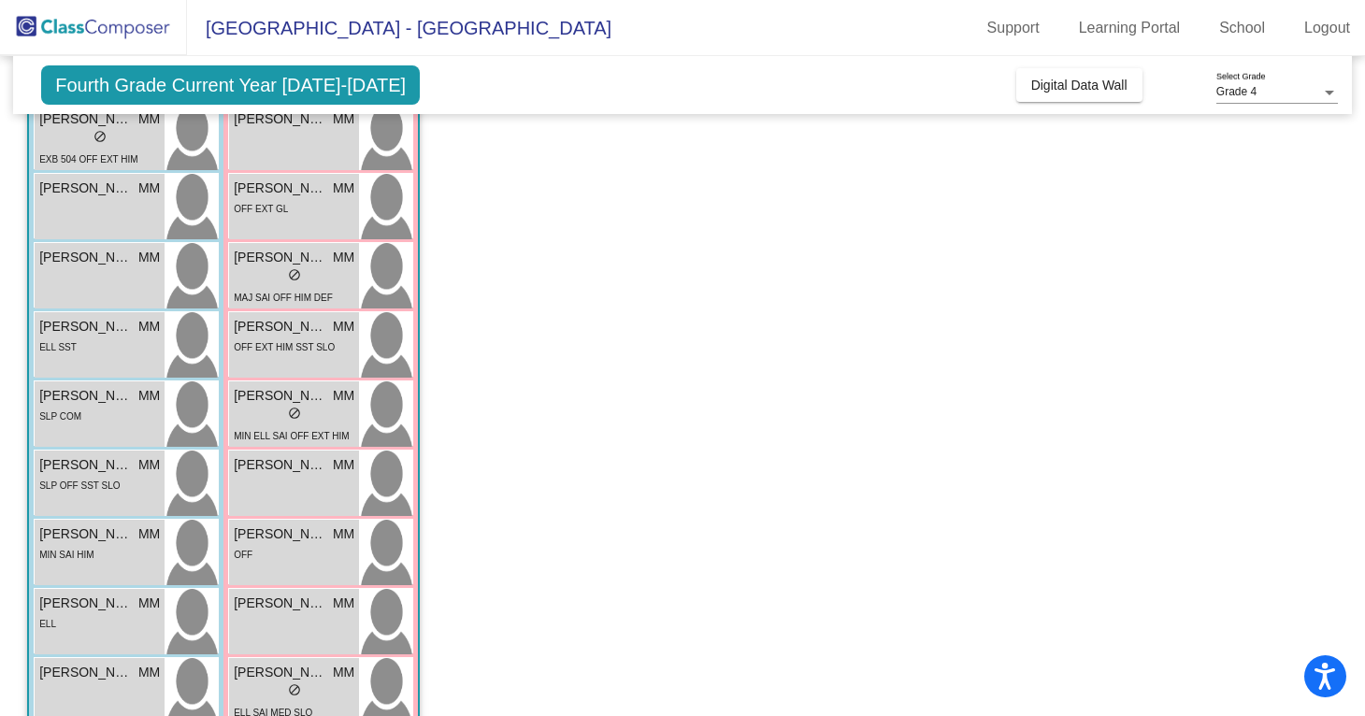
scroll to position [604, 0]
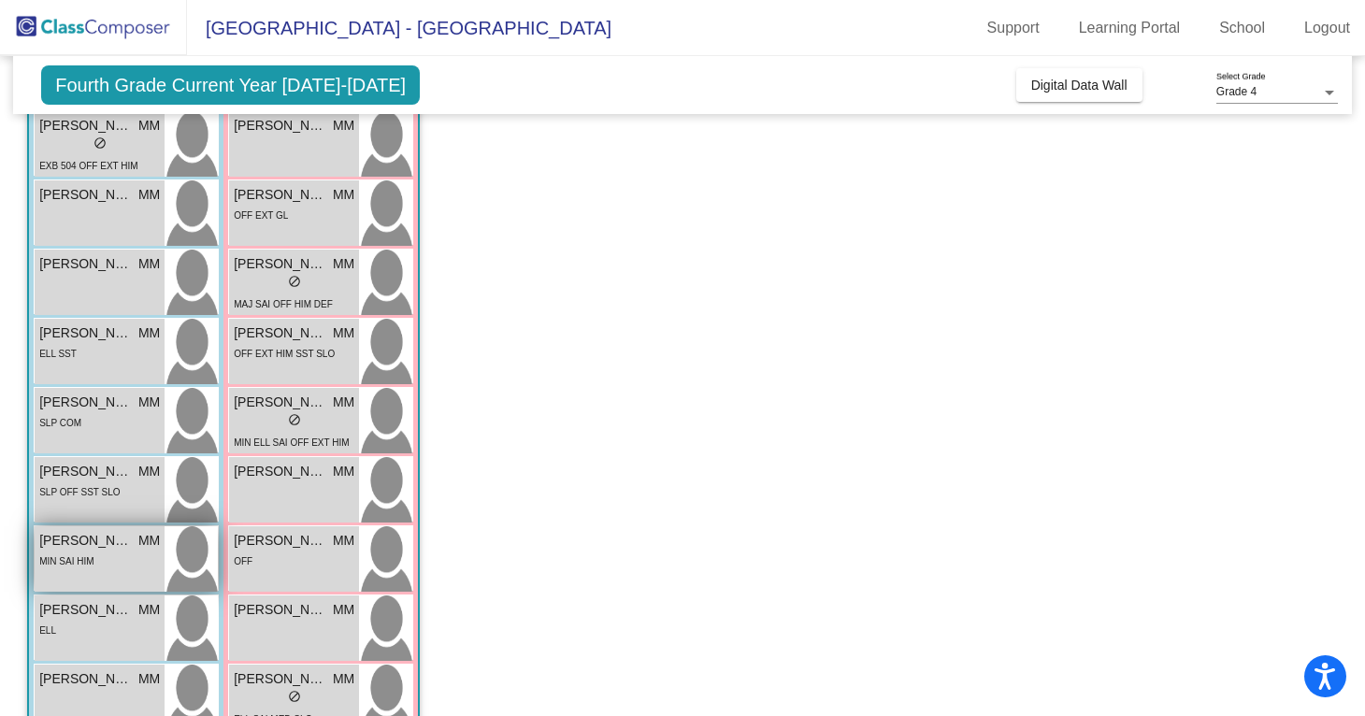
click at [97, 567] on div "MIN SAI HIM" at bounding box center [99, 561] width 121 height 20
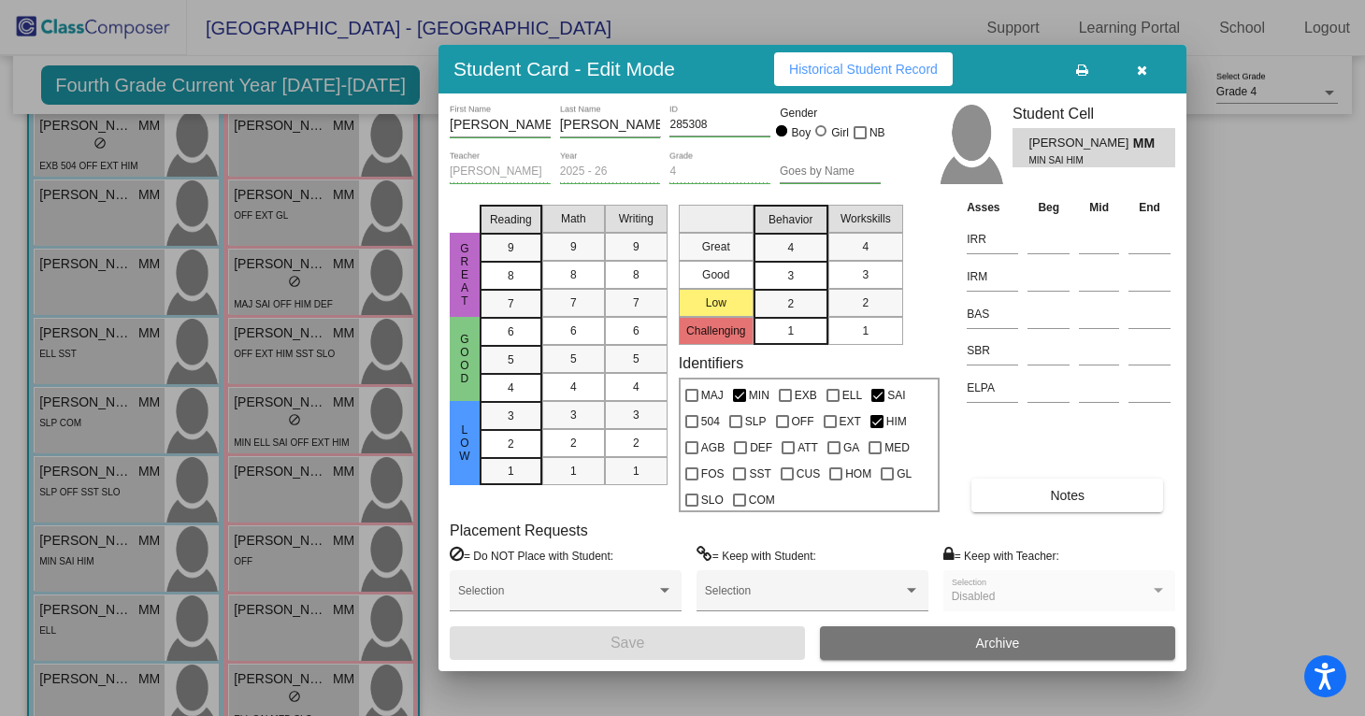
click at [875, 71] on span "Historical Student Record" at bounding box center [863, 69] width 149 height 15
click at [1137, 75] on icon "button" at bounding box center [1142, 70] width 10 height 13
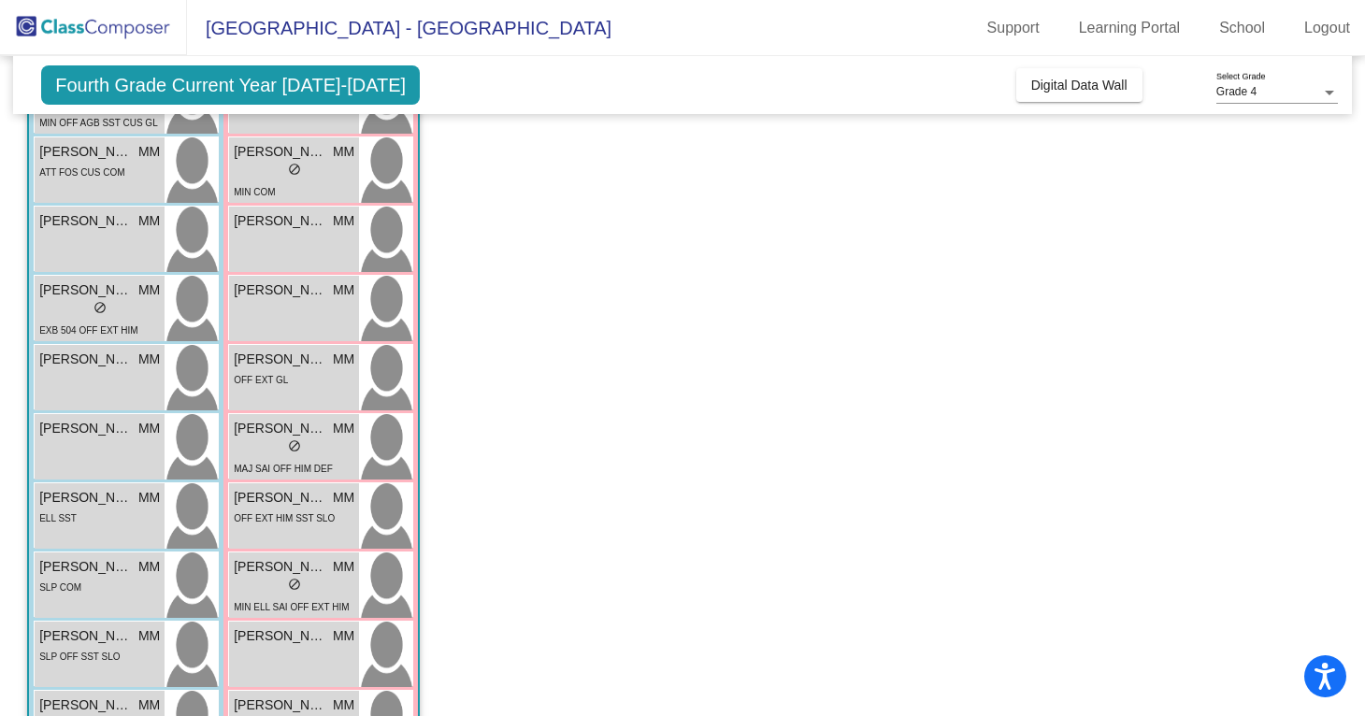
scroll to position [428, 0]
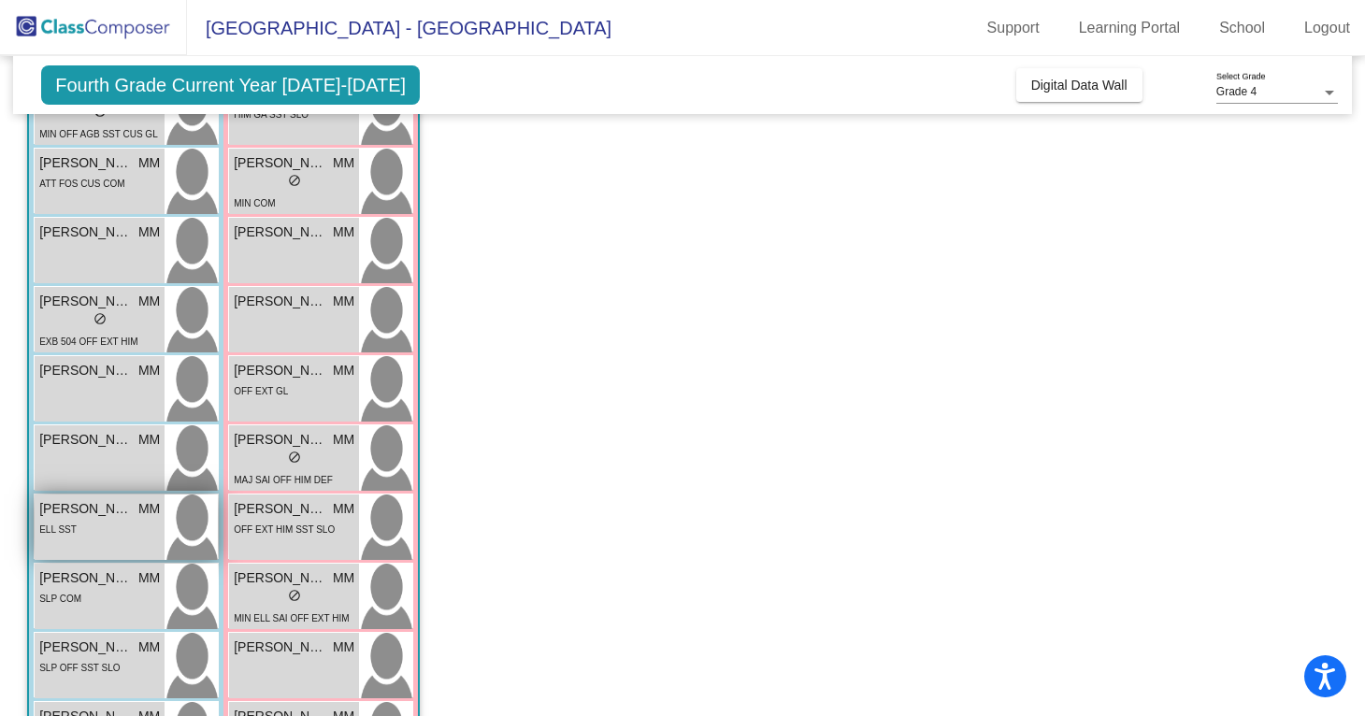
click at [74, 537] on div "ELL SST" at bounding box center [57, 529] width 37 height 20
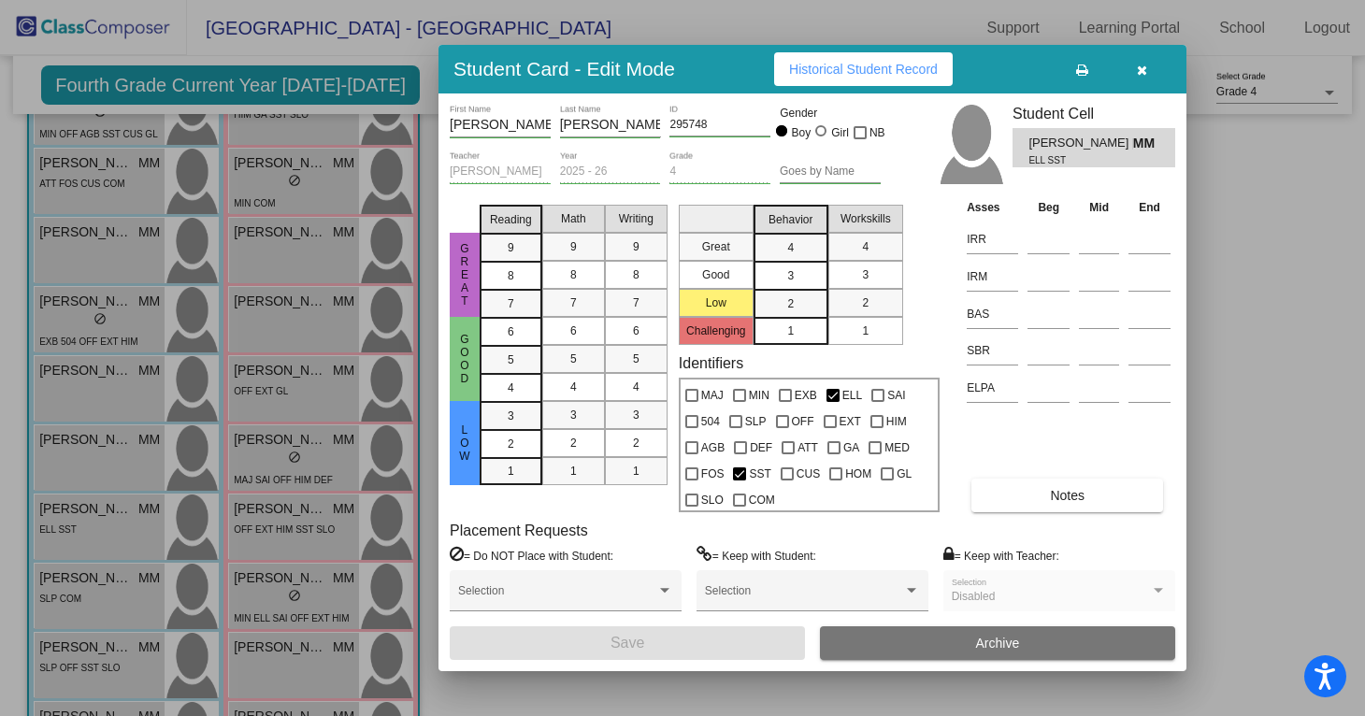
click at [843, 69] on span "Historical Student Record" at bounding box center [863, 69] width 149 height 15
click at [1141, 77] on button "button" at bounding box center [1142, 69] width 60 height 34
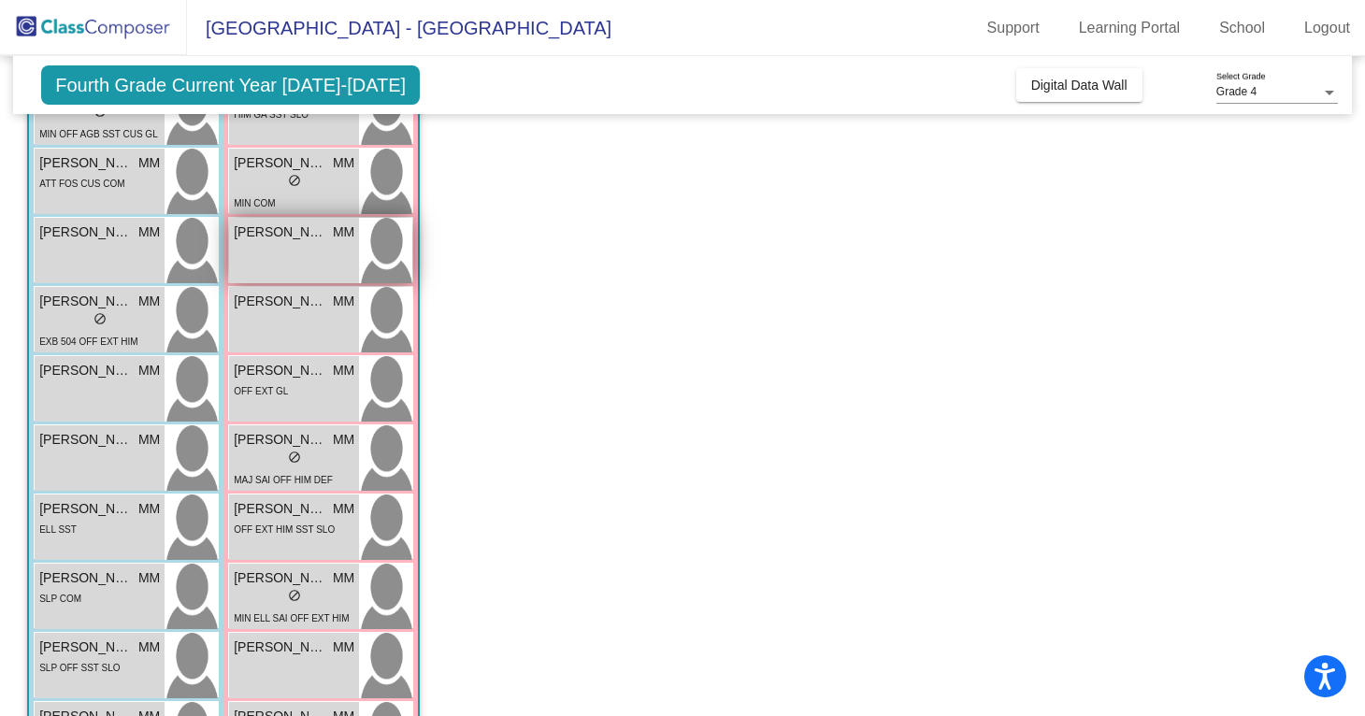
click at [309, 233] on span "[PERSON_NAME]" at bounding box center [280, 233] width 93 height 20
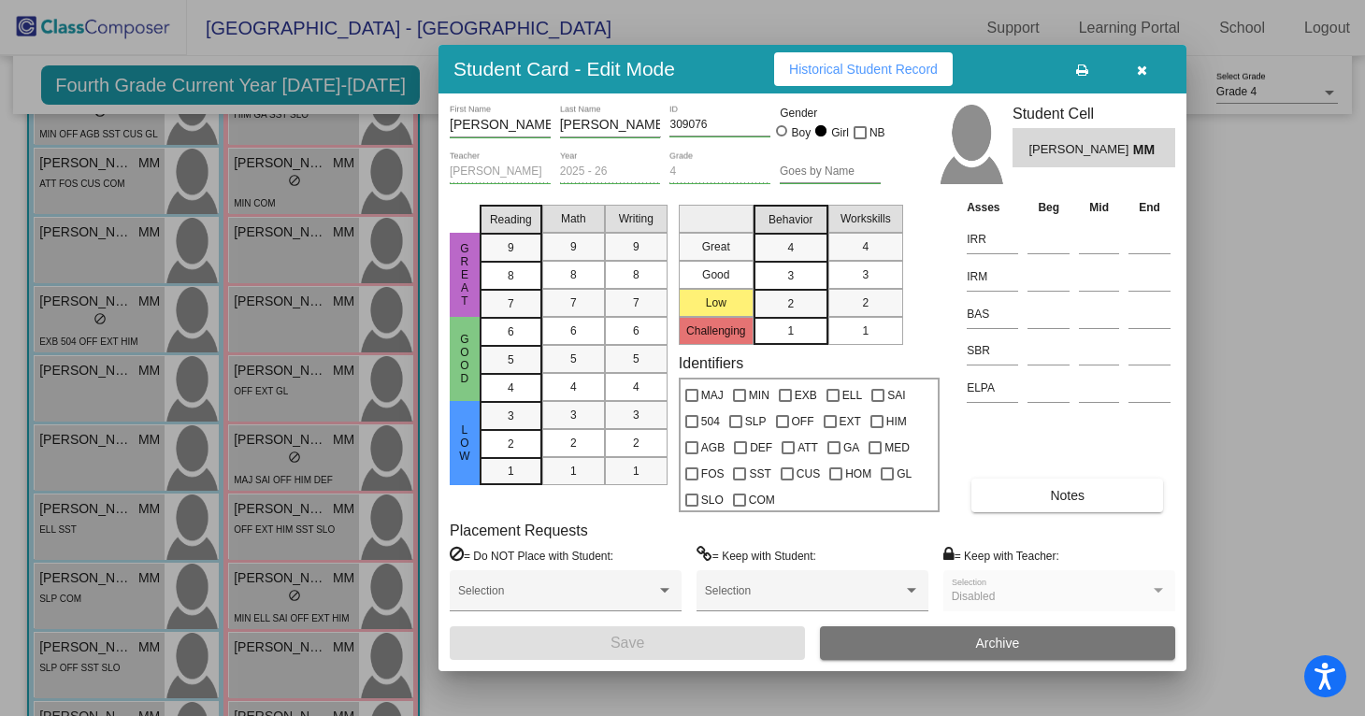
click at [867, 86] on div "Student Card - Edit Mode Historical Student Record" at bounding box center [813, 69] width 748 height 49
click at [867, 73] on span "Historical Student Record" at bounding box center [863, 69] width 149 height 15
